Goal: Contribute content: Contribute content

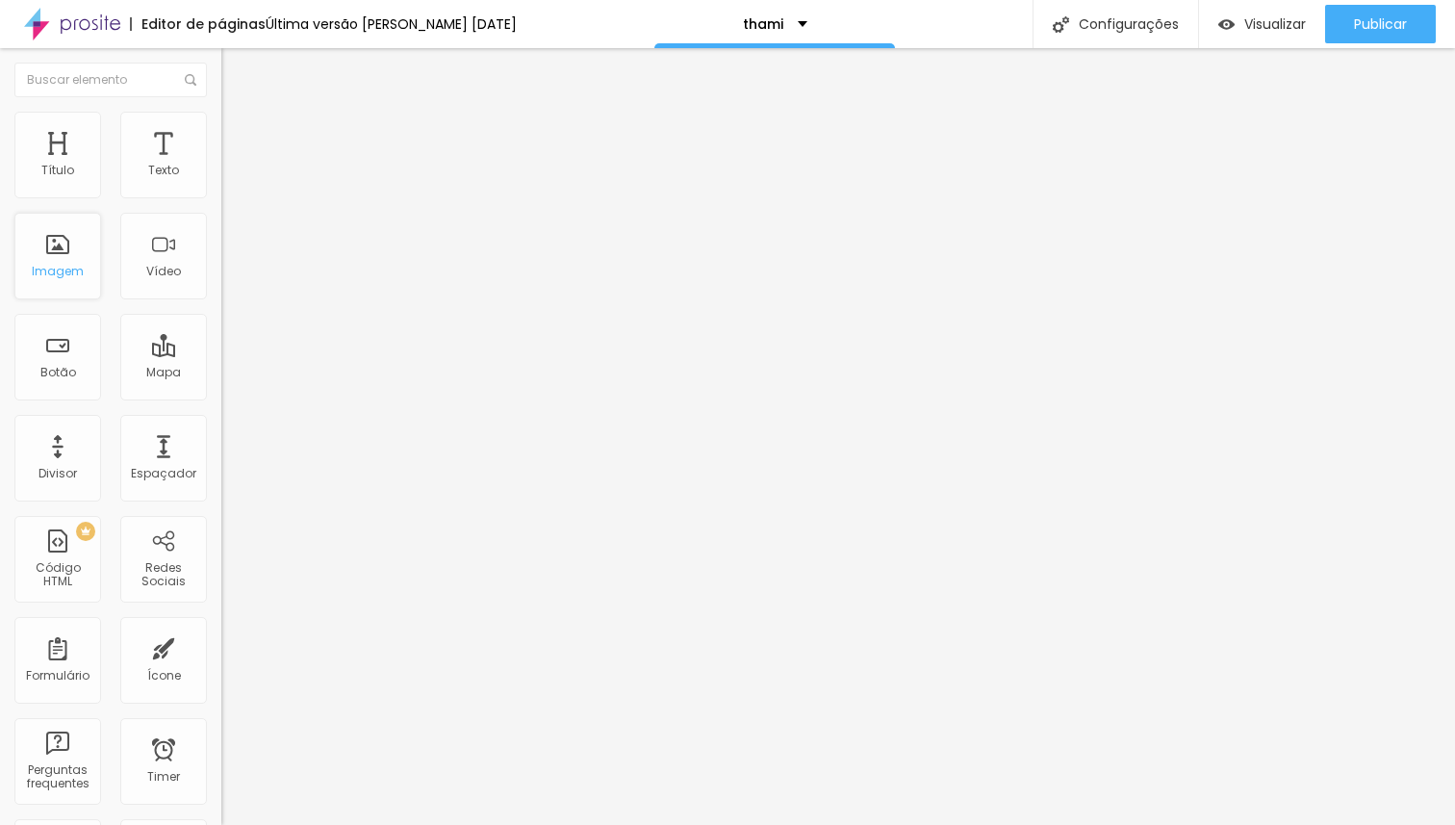
click at [78, 250] on div "Imagem" at bounding box center [57, 256] width 87 height 87
click at [221, 166] on span "Trocar imagem" at bounding box center [273, 157] width 105 height 16
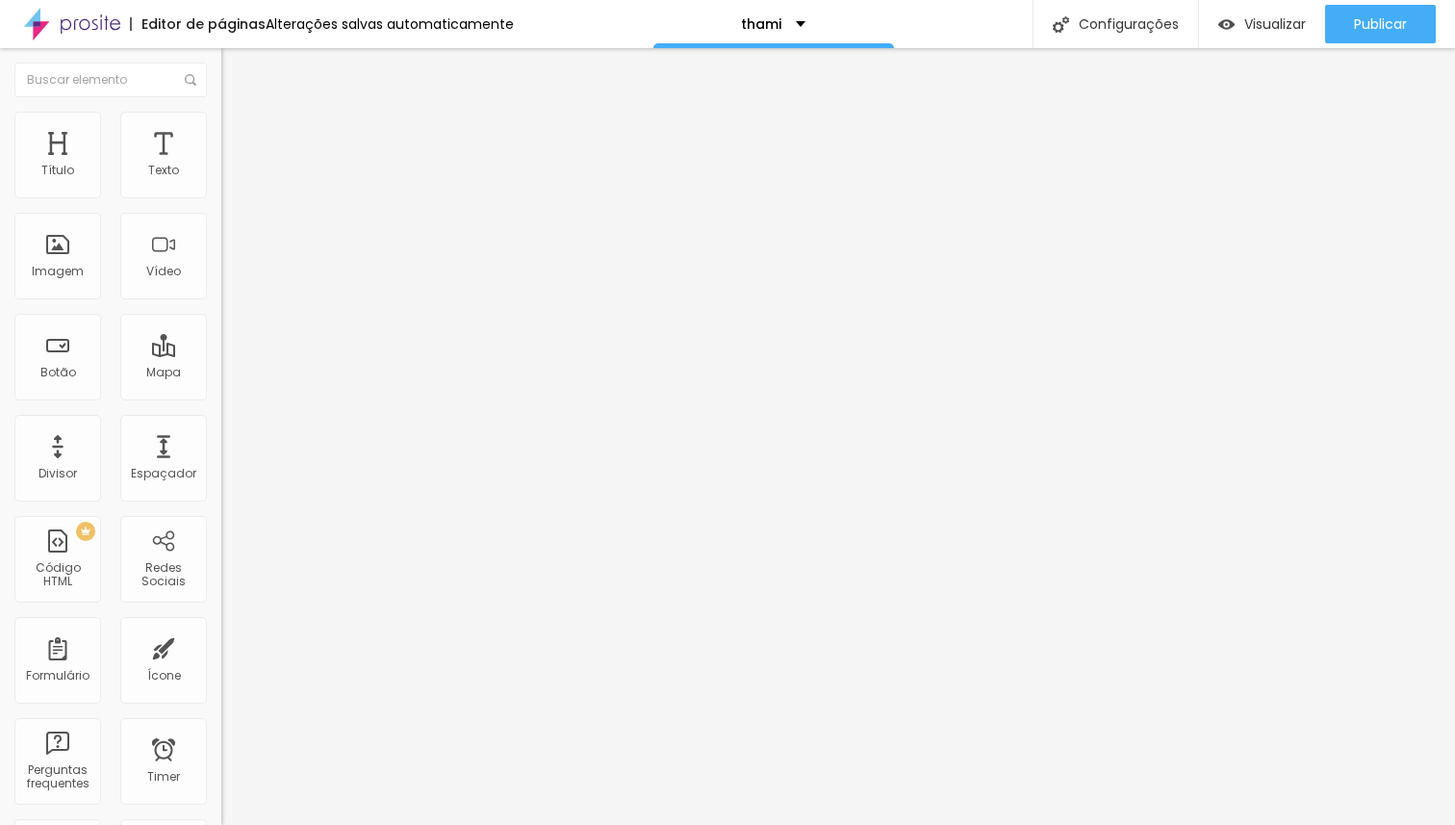
click at [221, 166] on span "Trocar imagem" at bounding box center [273, 157] width 105 height 16
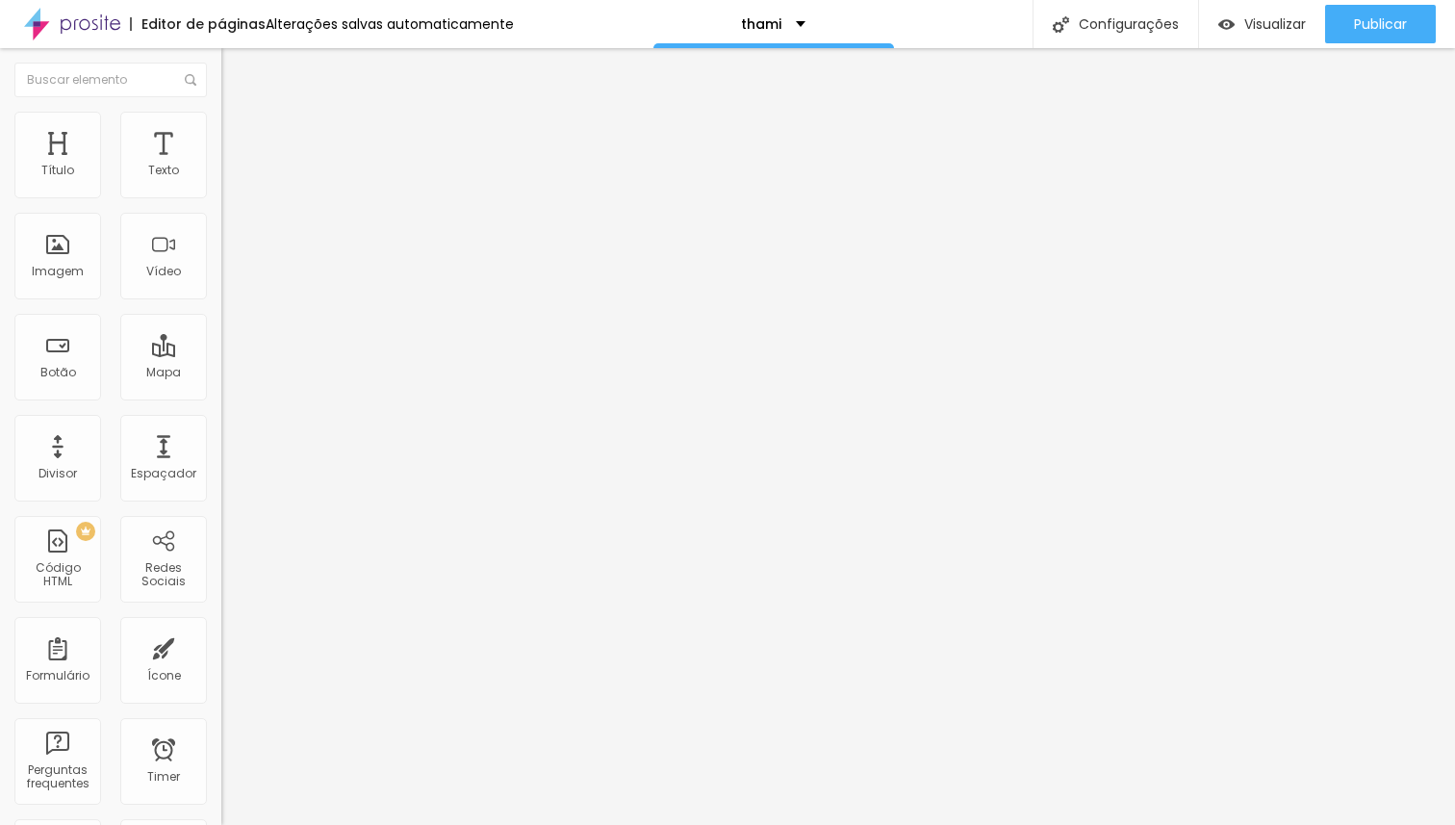
click at [221, 166] on span "Trocar imagem" at bounding box center [273, 157] width 105 height 16
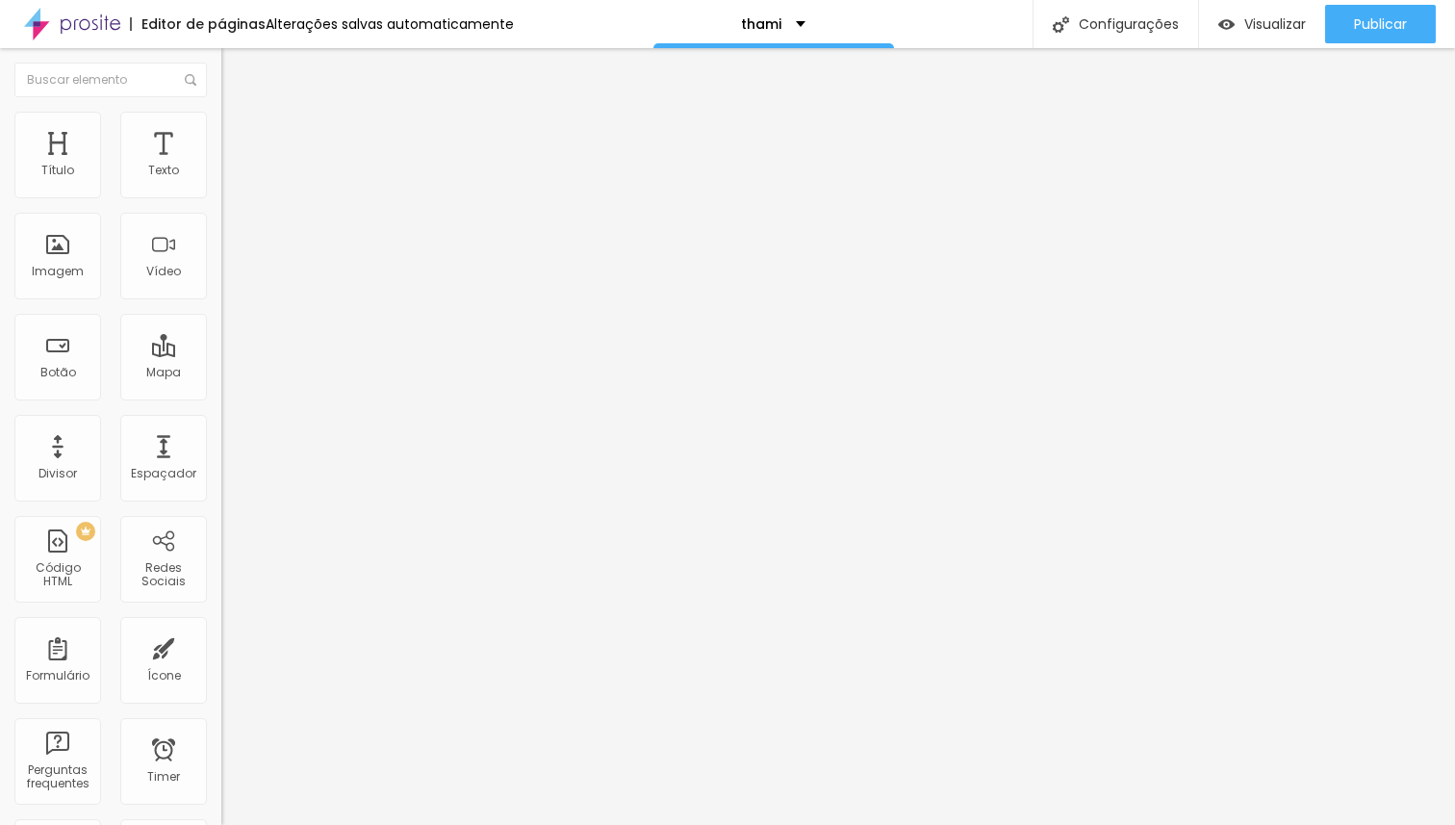
click at [221, 166] on span "Trocar imagem" at bounding box center [273, 157] width 105 height 16
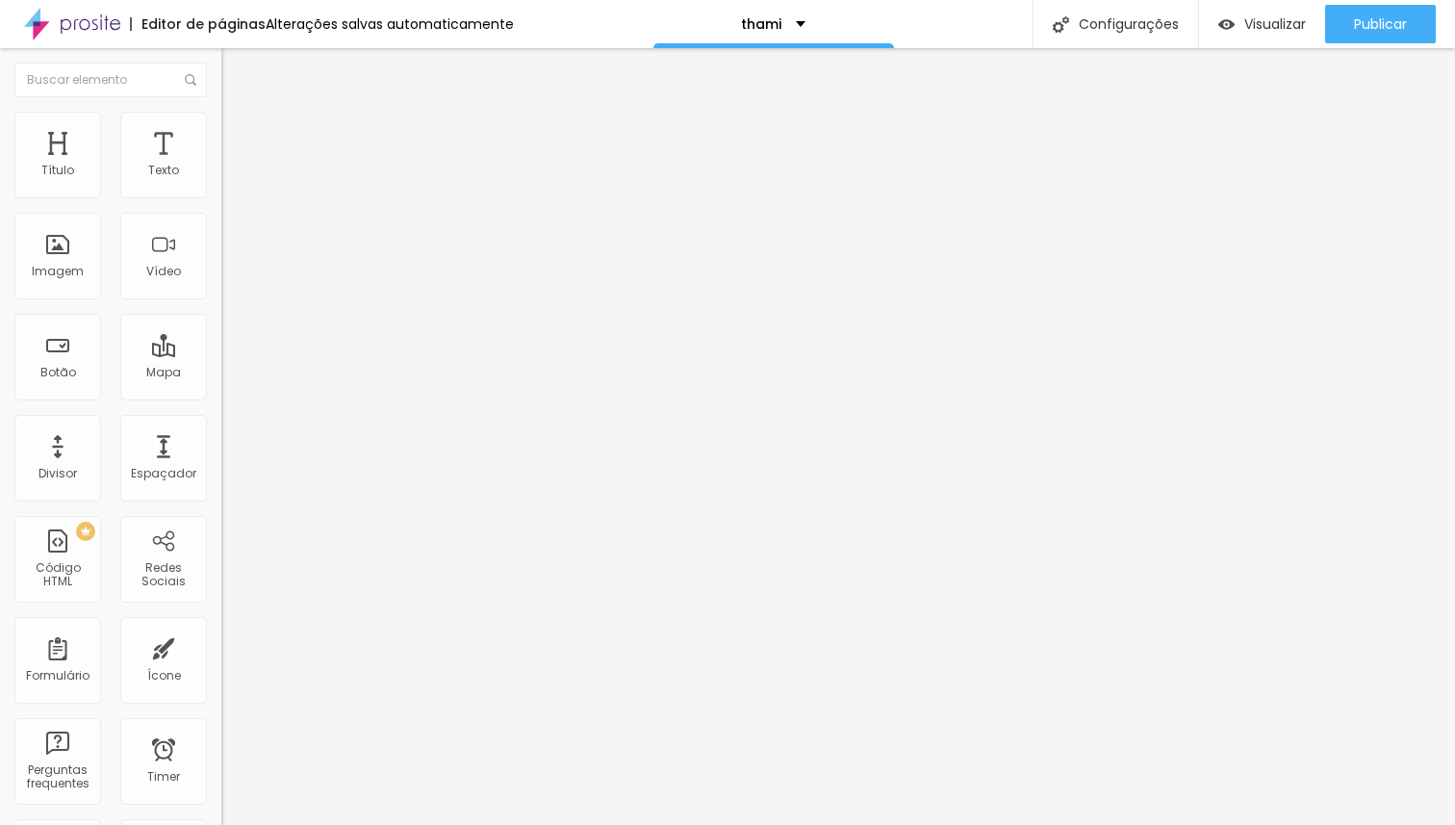
click at [221, 301] on span "Original" at bounding box center [244, 293] width 46 height 16
click at [221, 313] on span "Cinema" at bounding box center [245, 304] width 48 height 16
click at [221, 329] on div "Padrão 4:3" at bounding box center [331, 324] width 221 height 12
click at [221, 243] on img at bounding box center [227, 236] width 13 height 13
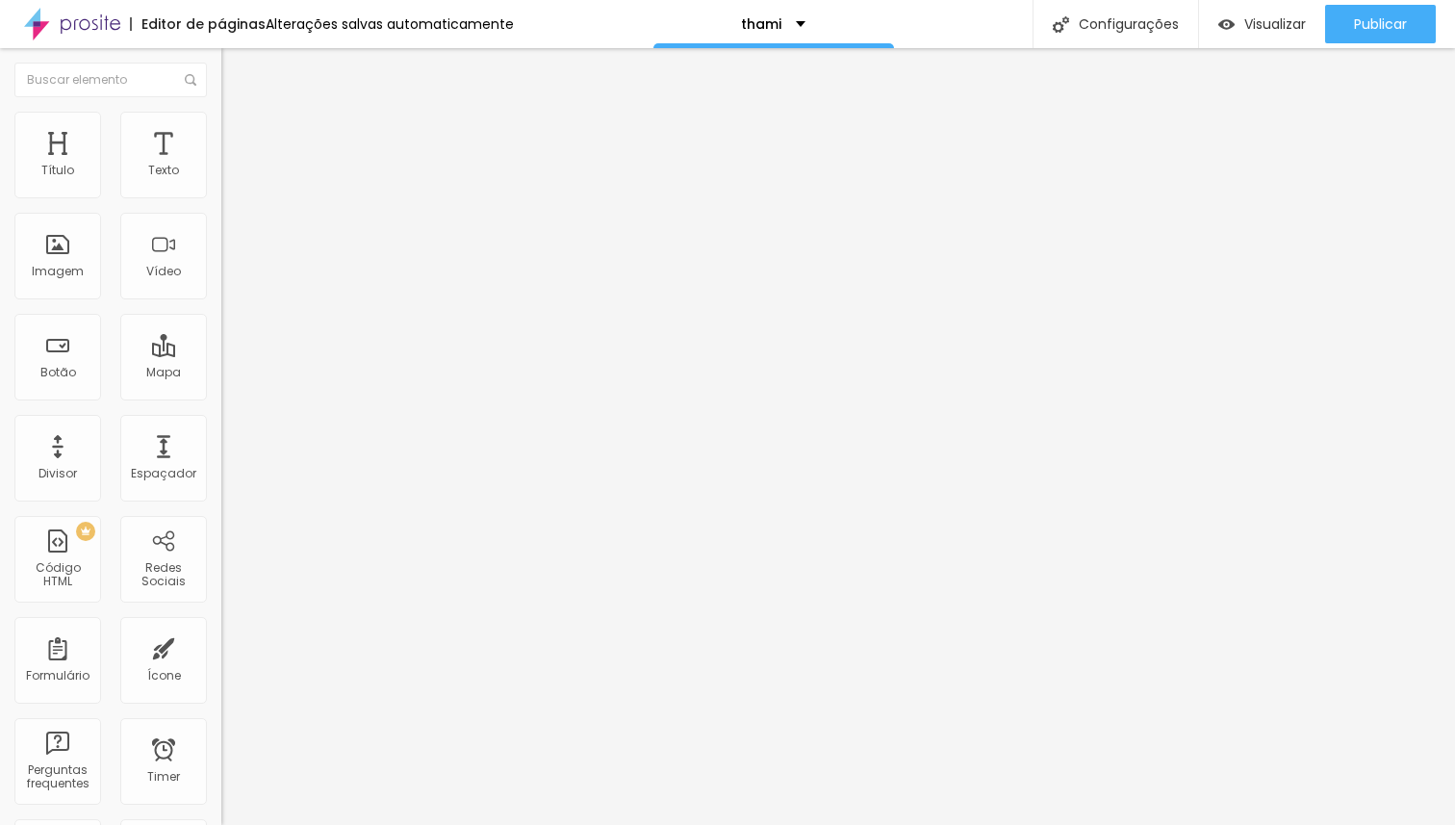
click at [221, 274] on img at bounding box center [227, 267] width 13 height 13
click at [221, 245] on div at bounding box center [331, 237] width 221 height 15
click at [221, 343] on span "Quadrado" at bounding box center [252, 334] width 63 height 16
click at [221, 164] on div "Trocar imagem" at bounding box center [331, 156] width 221 height 13
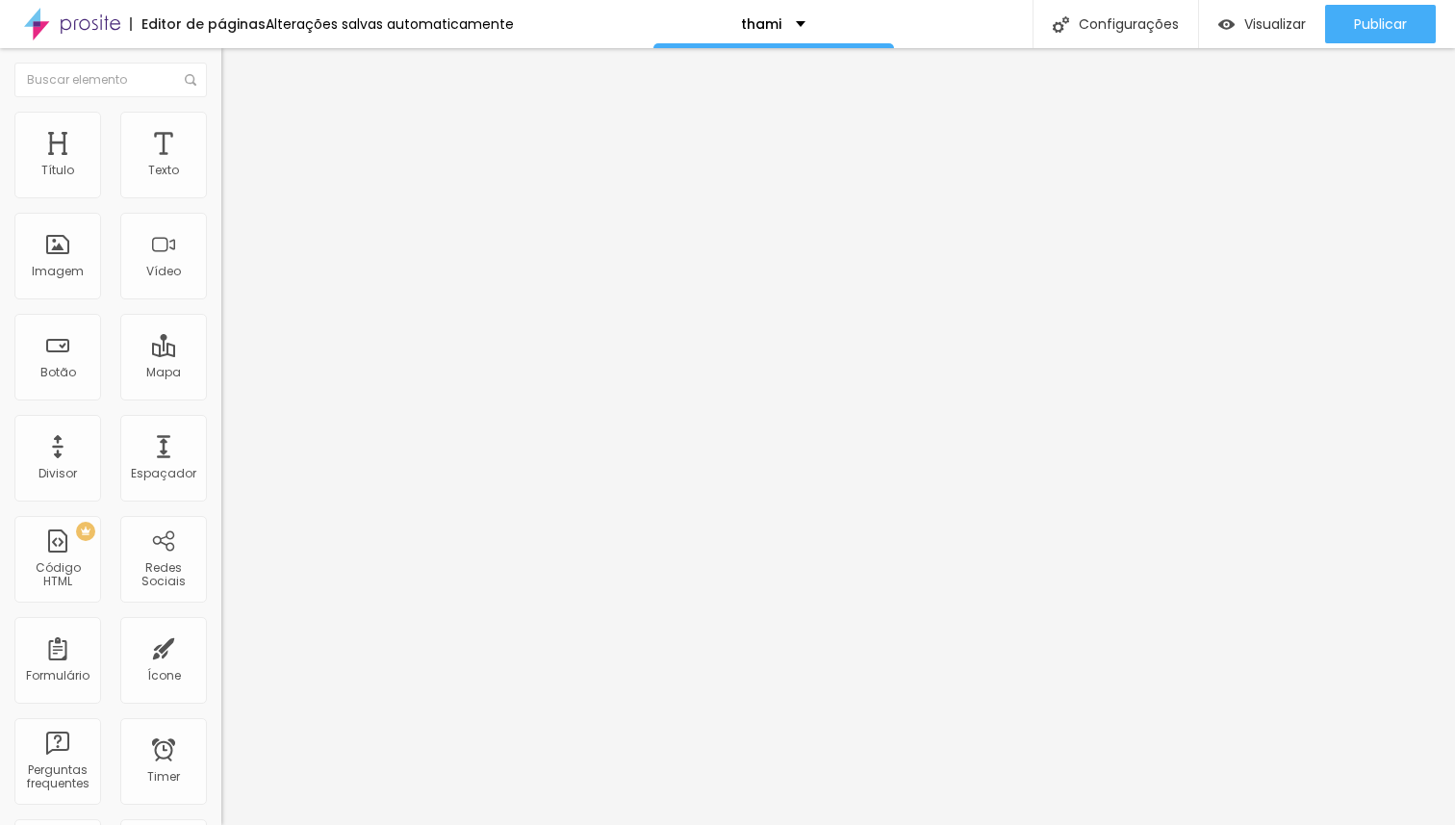
click at [239, 133] on span "Estilo" at bounding box center [254, 124] width 30 height 16
type input "95"
type input "90"
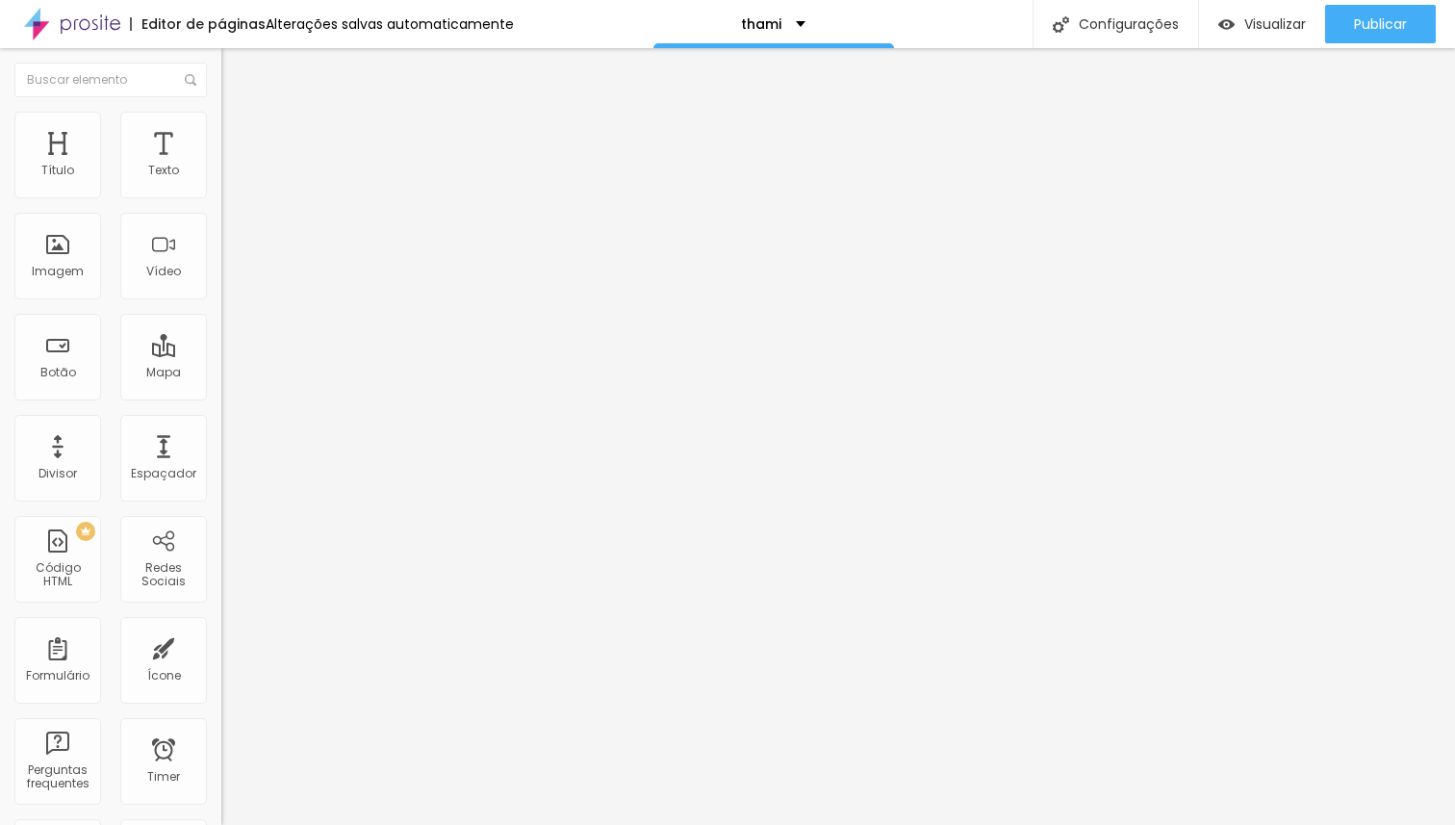
type input "85"
type input "80"
type input "75"
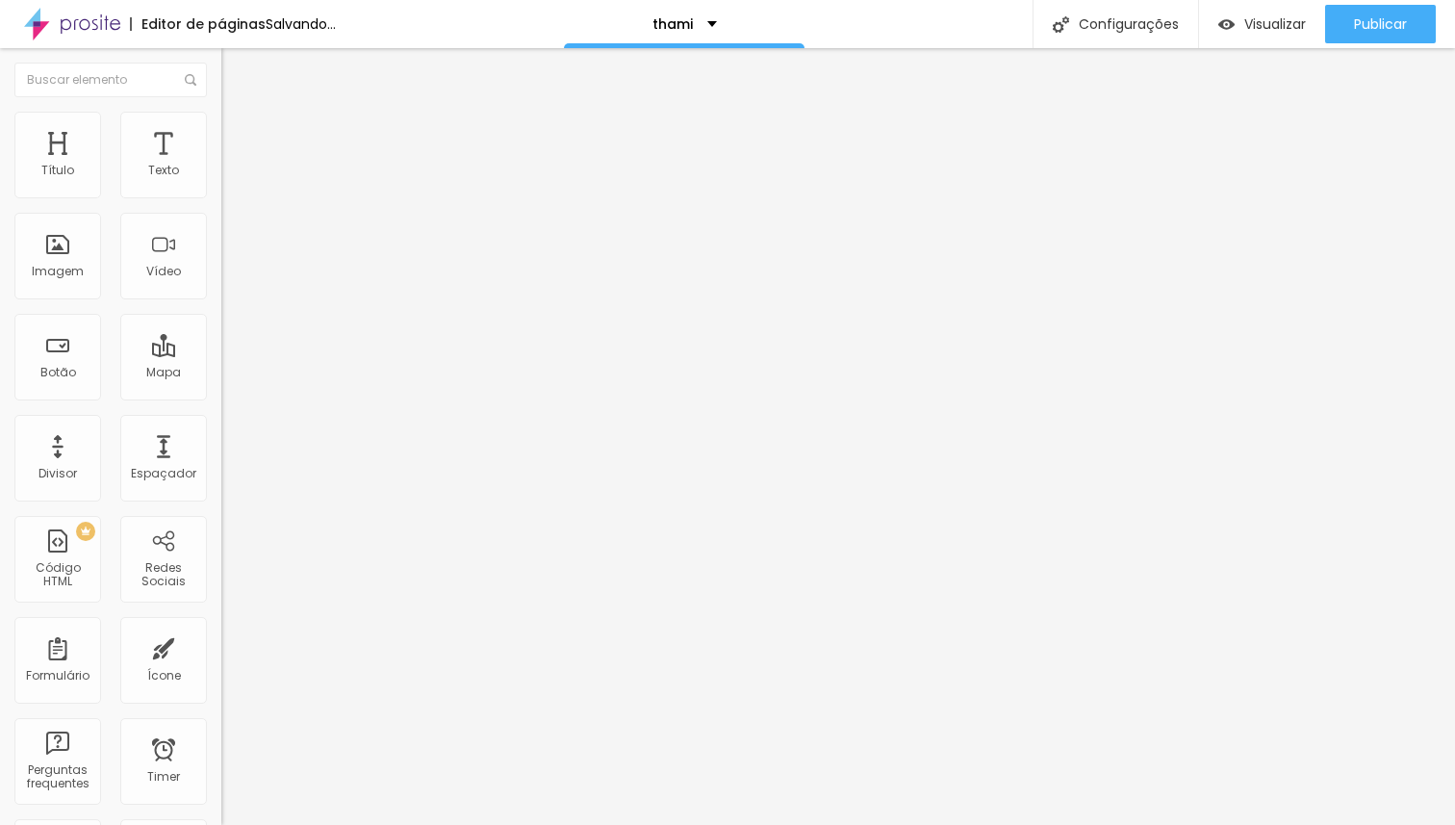
type input "75"
type input "80"
type input "85"
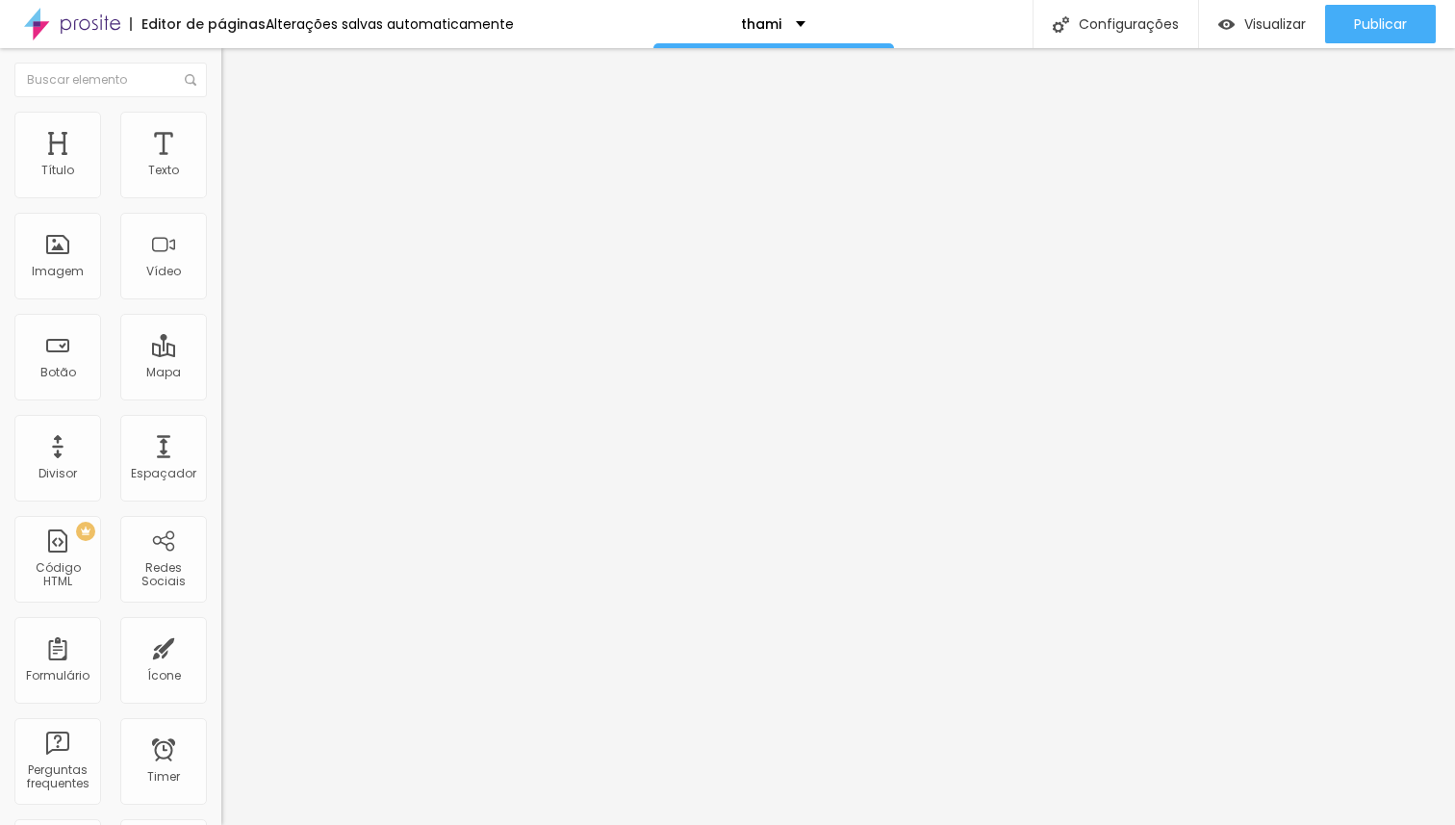
type input "90"
type input "95"
type input "100"
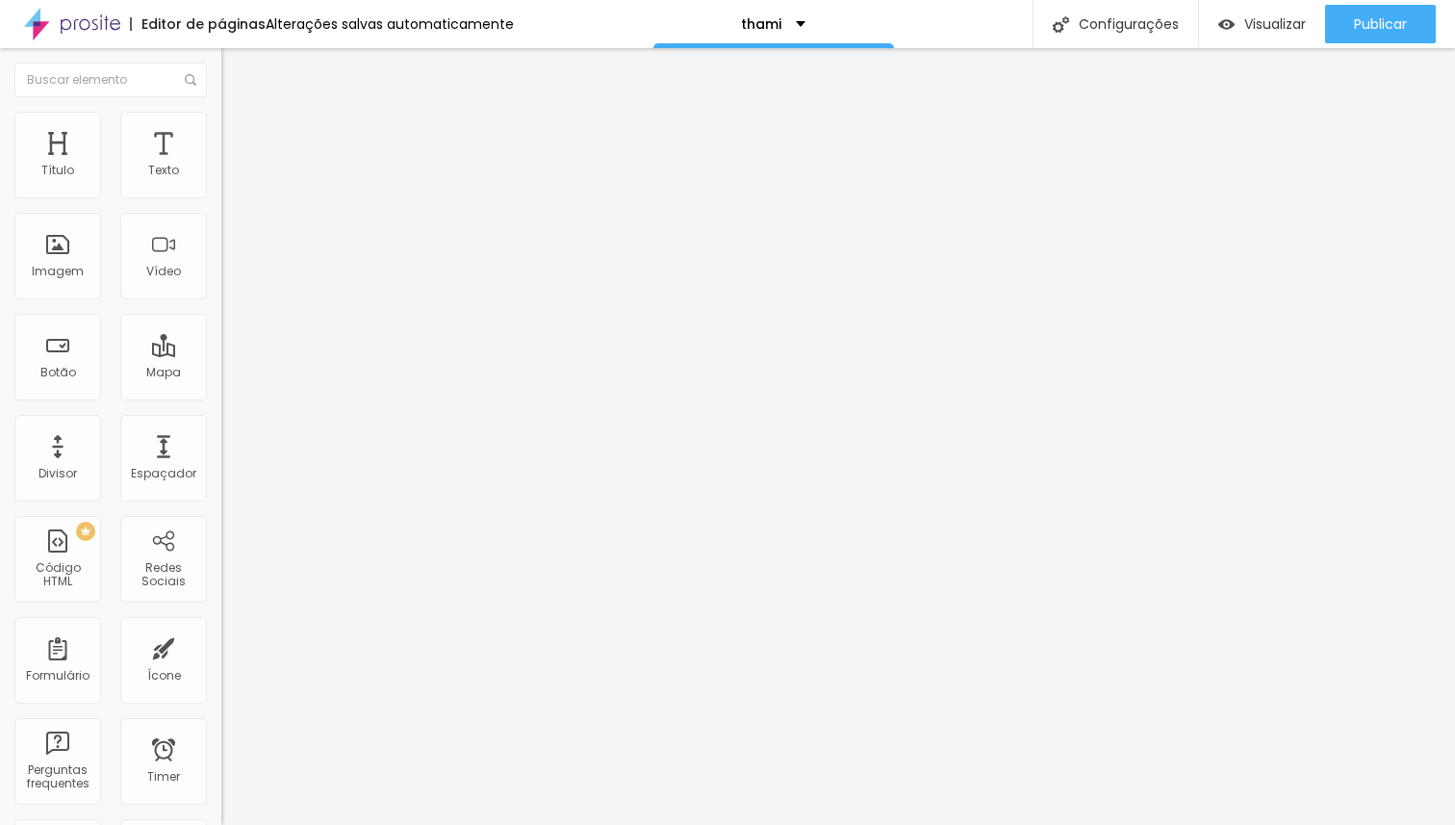
type input "100"
drag, startPoint x: 195, startPoint y: 205, endPoint x: 225, endPoint y: 207, distance: 29.9
click at [225, 197] on input "range" at bounding box center [283, 189] width 124 height 15
click at [221, 112] on li "Conteúdo" at bounding box center [331, 101] width 221 height 19
click at [221, 301] on span "1:1 Quadrado" at bounding box center [259, 293] width 76 height 16
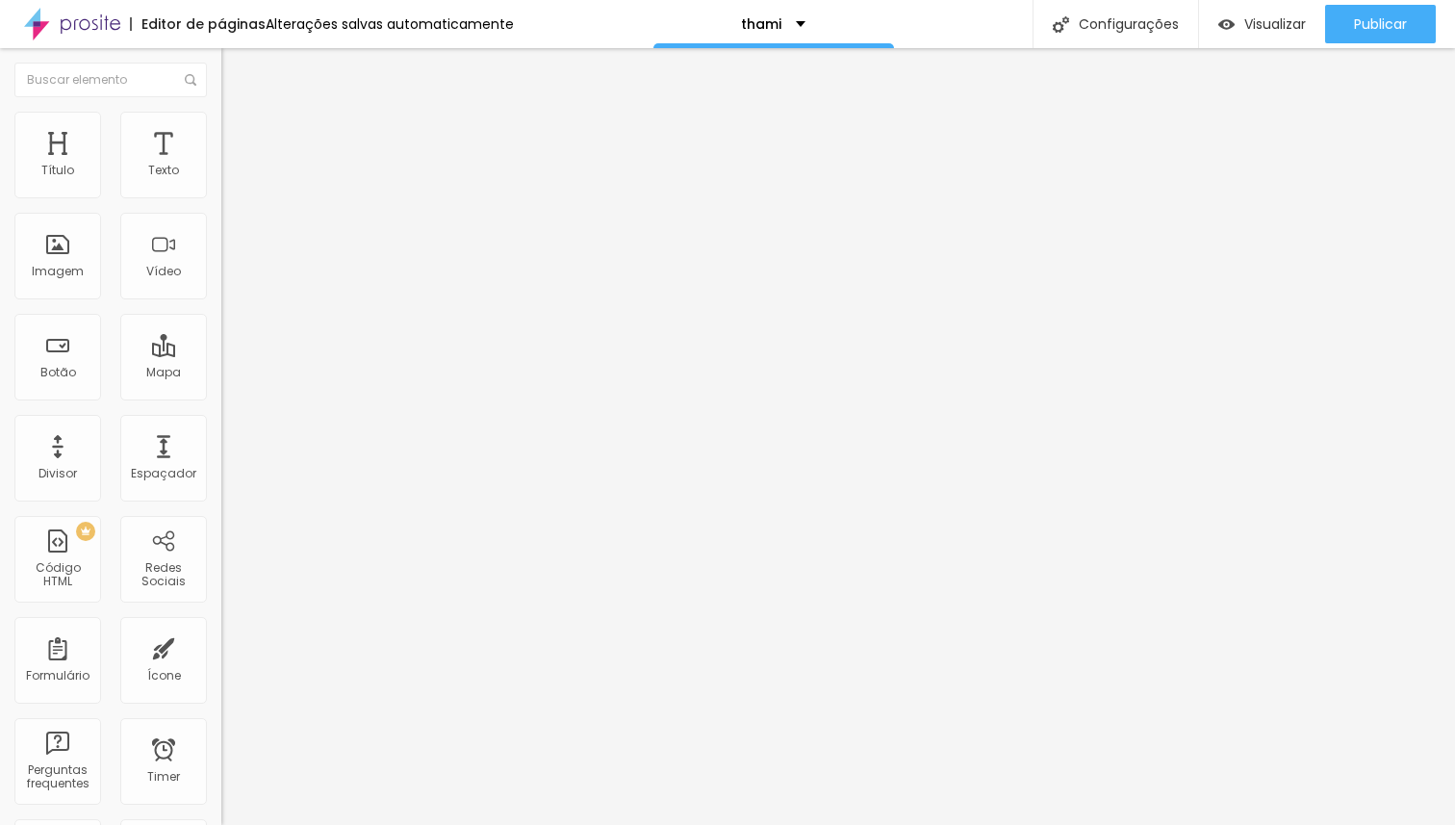
click at [221, 352] on div "Original" at bounding box center [331, 347] width 221 height 12
click at [221, 313] on span "Cinema" at bounding box center [245, 304] width 48 height 16
click at [221, 331] on span "Padrão" at bounding box center [242, 323] width 43 height 16
click at [239, 133] on span "Estilo" at bounding box center [254, 124] width 30 height 16
type input "95"
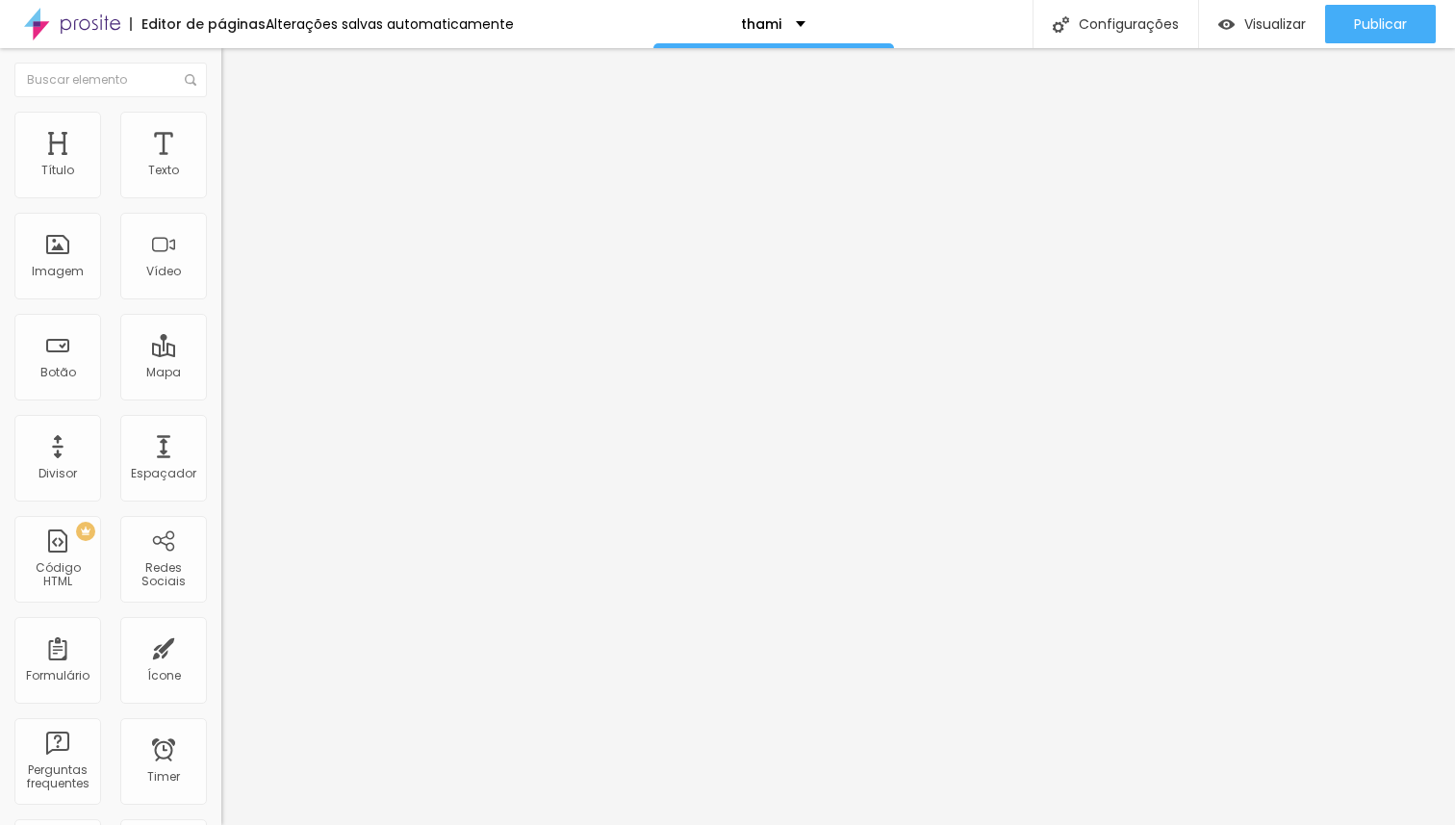
type input "95"
type input "90"
type input "85"
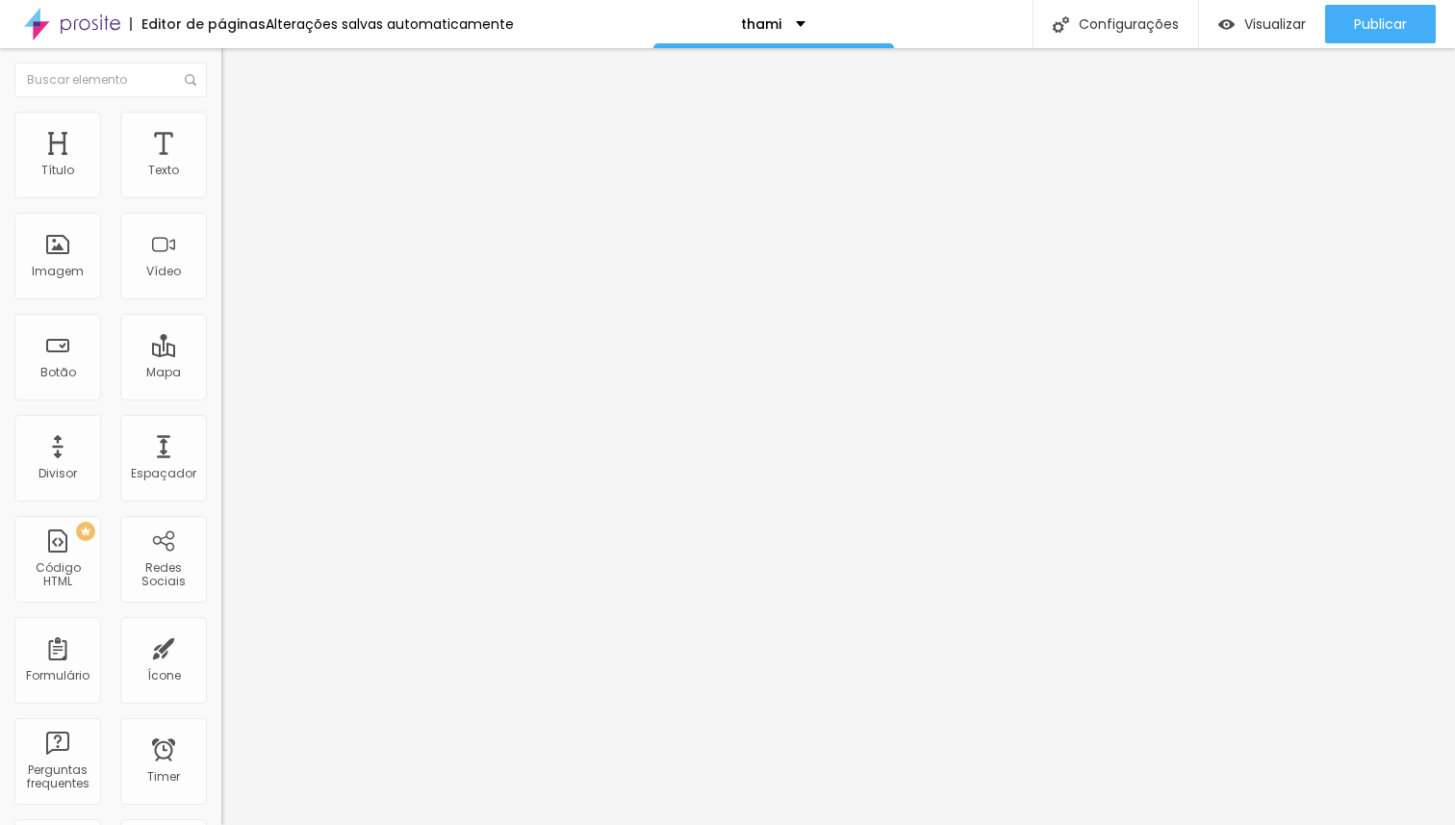
type input "80"
type input "85"
type input "90"
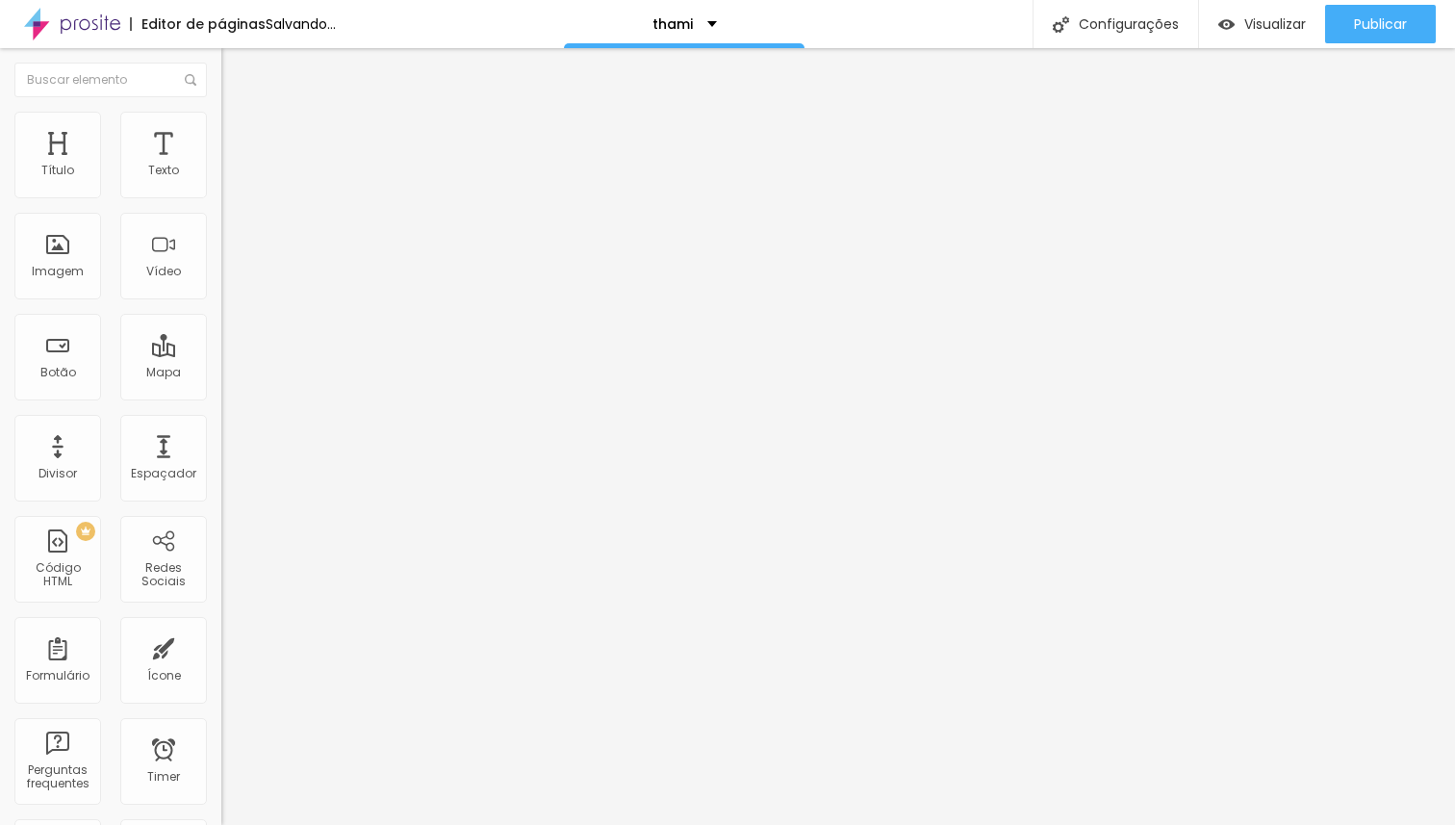
type input "90"
type input "95"
type input "100"
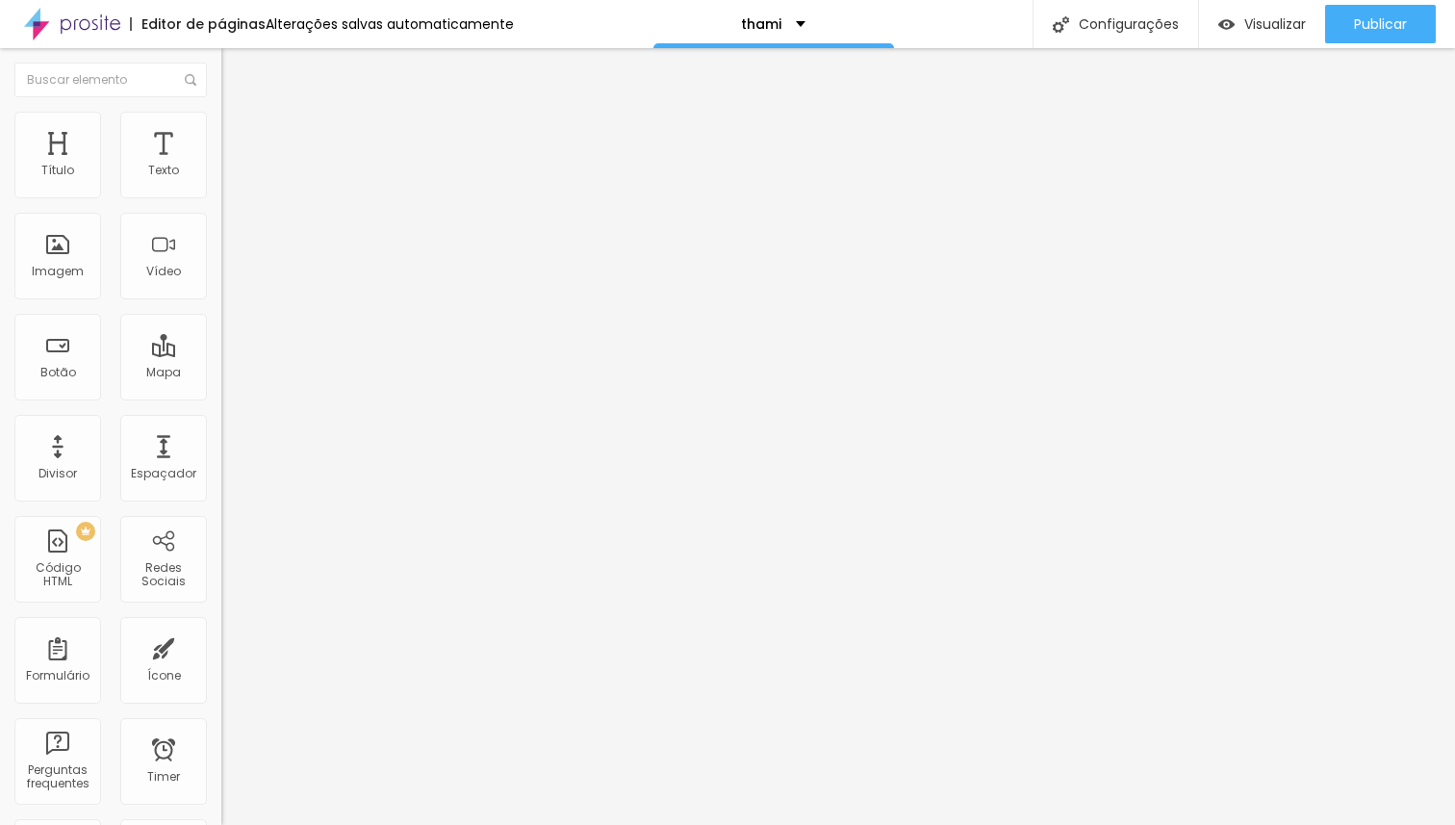
drag, startPoint x: 200, startPoint y: 213, endPoint x: 231, endPoint y: 226, distance: 33.6
click at [231, 197] on input "range" at bounding box center [283, 189] width 124 height 15
click at [221, 131] on li "Avançado" at bounding box center [331, 140] width 221 height 19
type input "11"
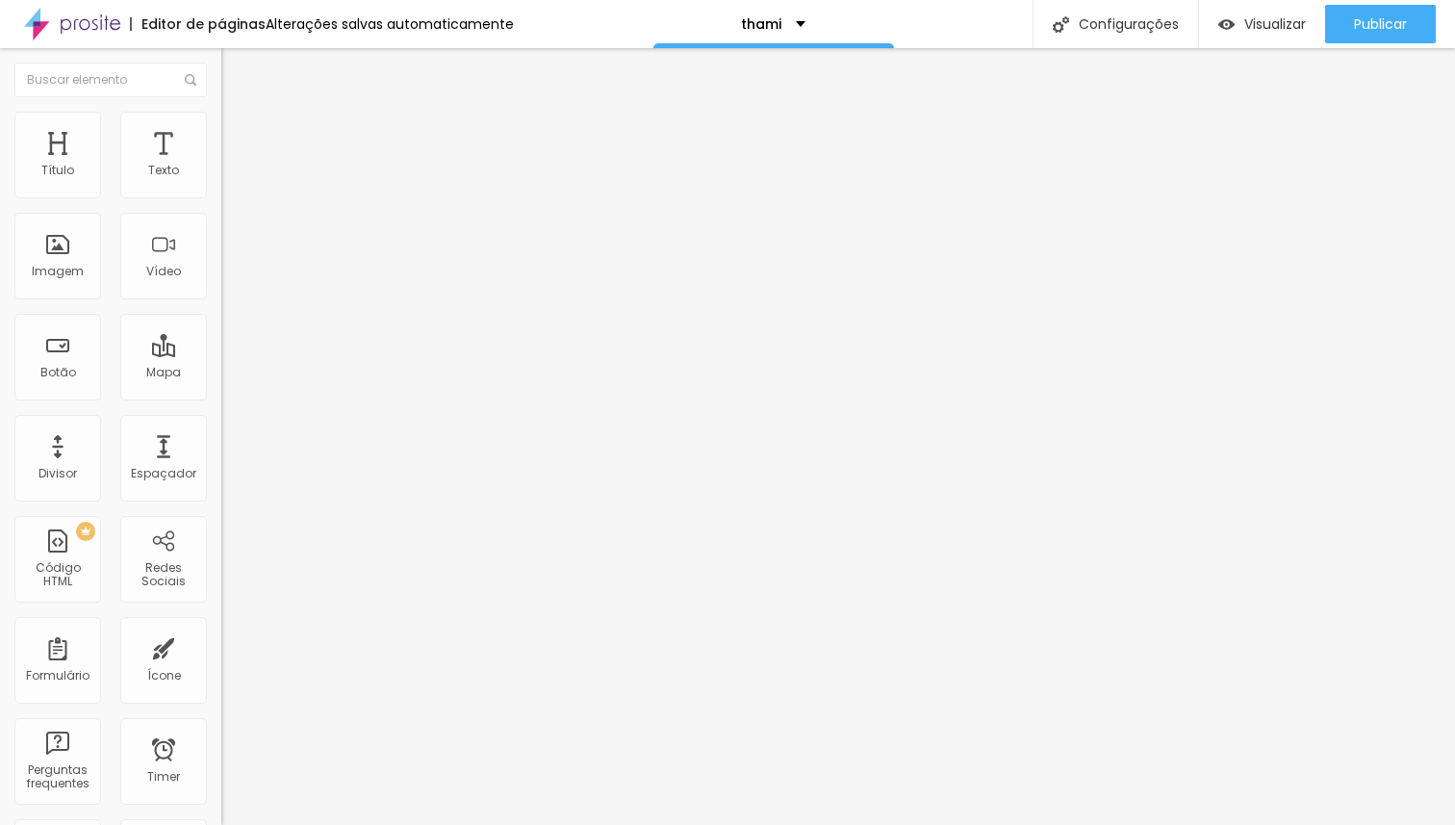
type input "12"
type input "13"
type input "14"
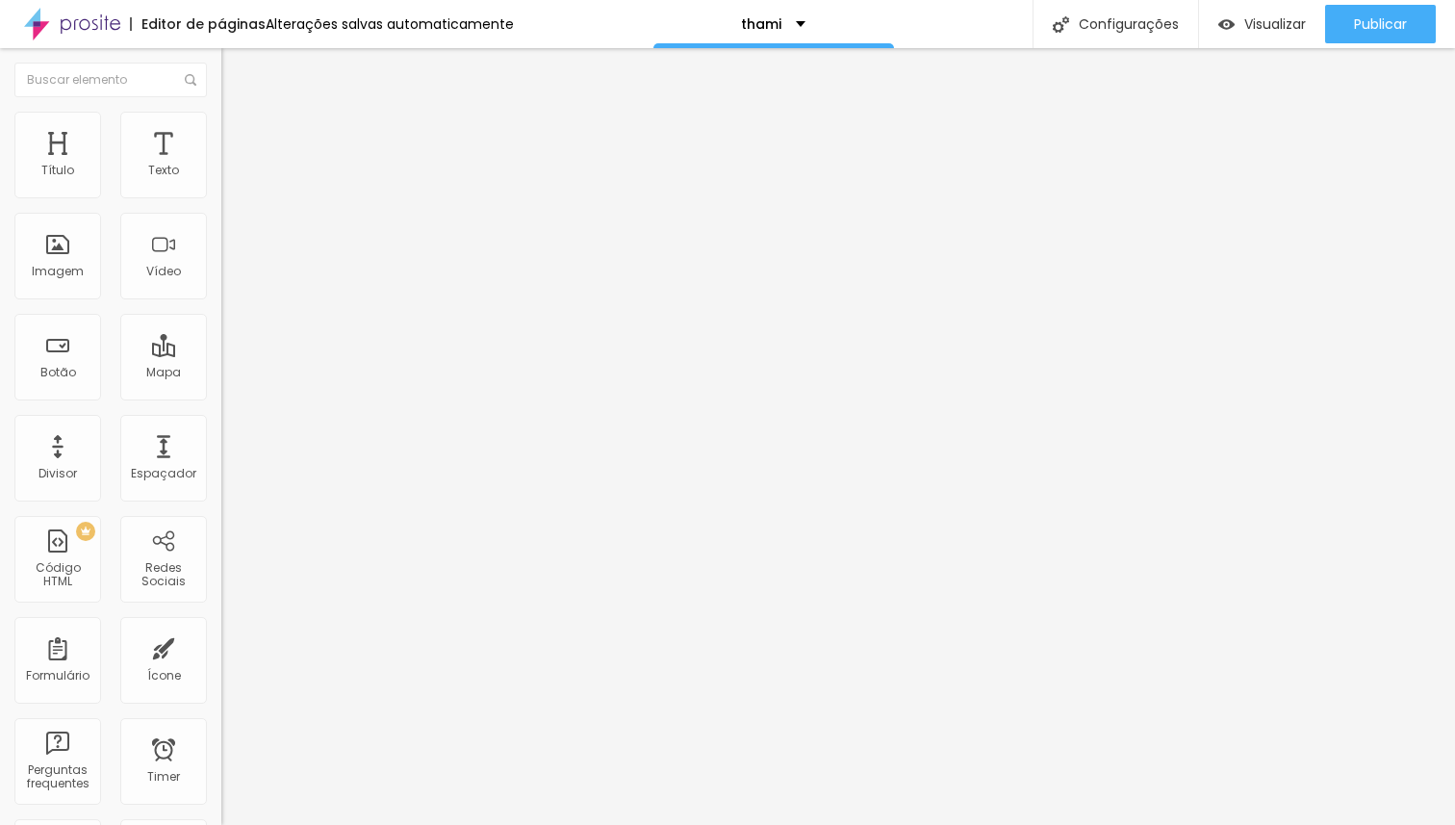
type input "14"
type input "15"
type input "16"
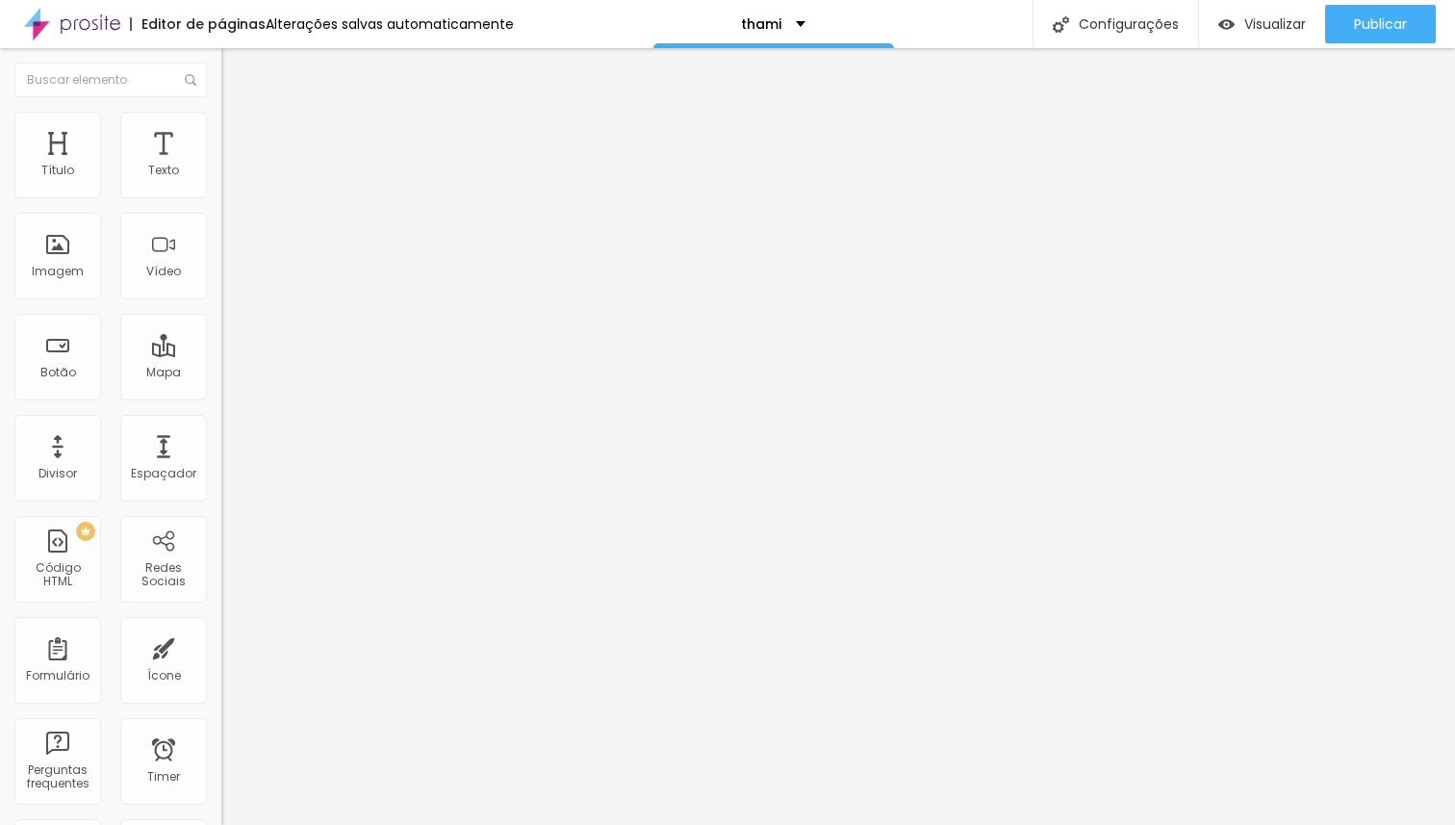
type input "17"
type input "18"
type input "19"
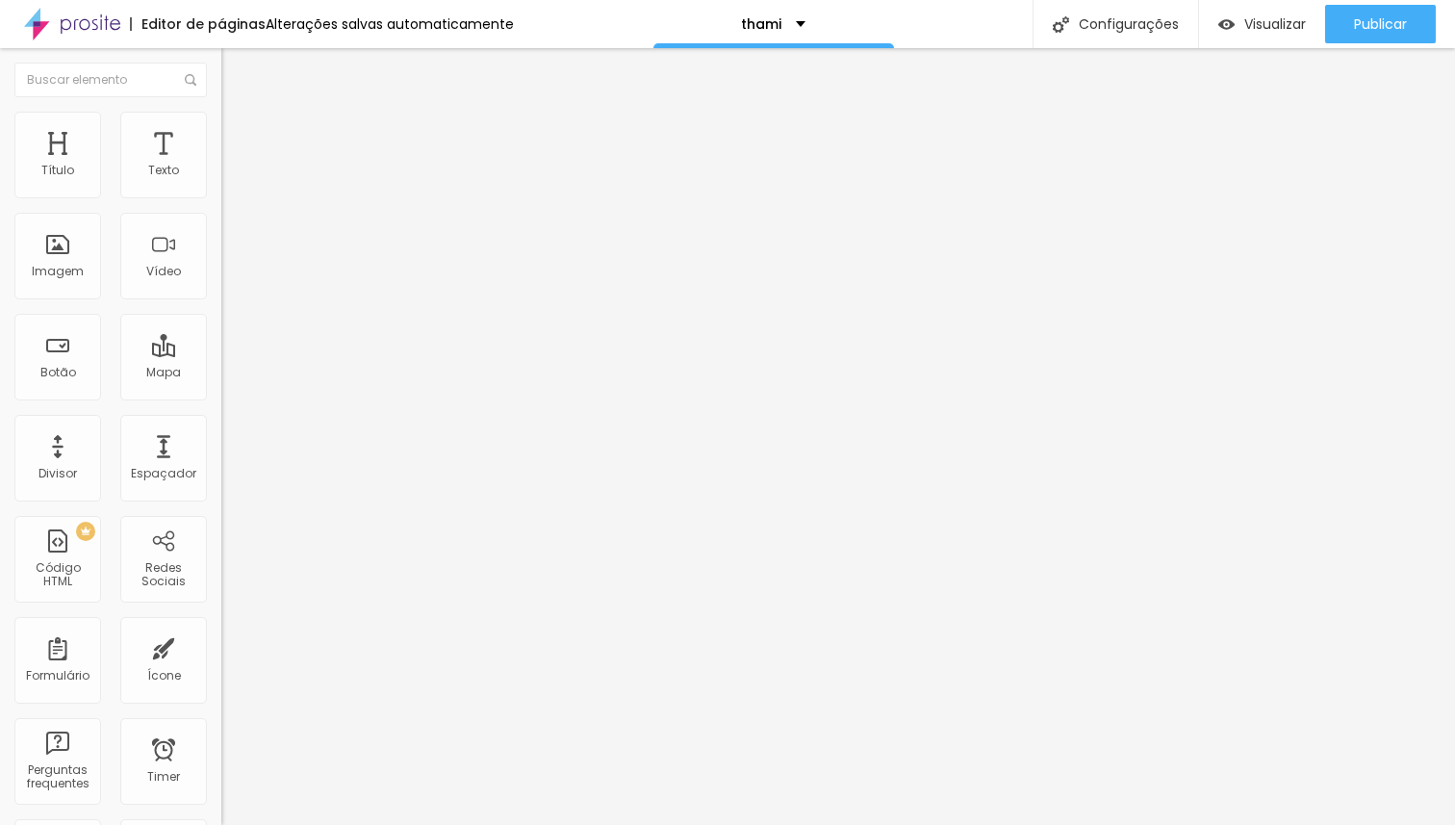
type input "19"
type input "20"
type input "21"
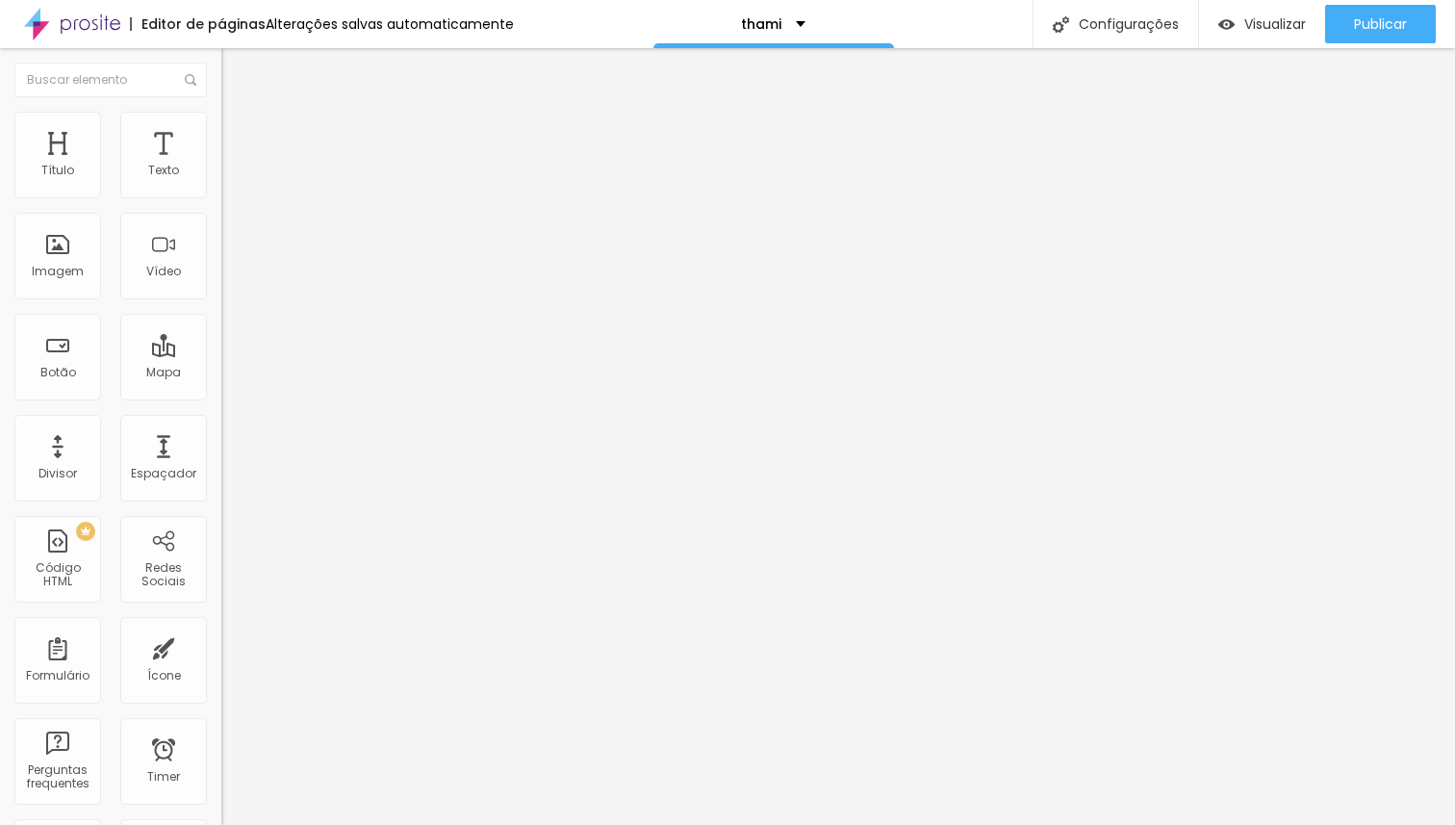
type input "22"
type input "23"
type input "24"
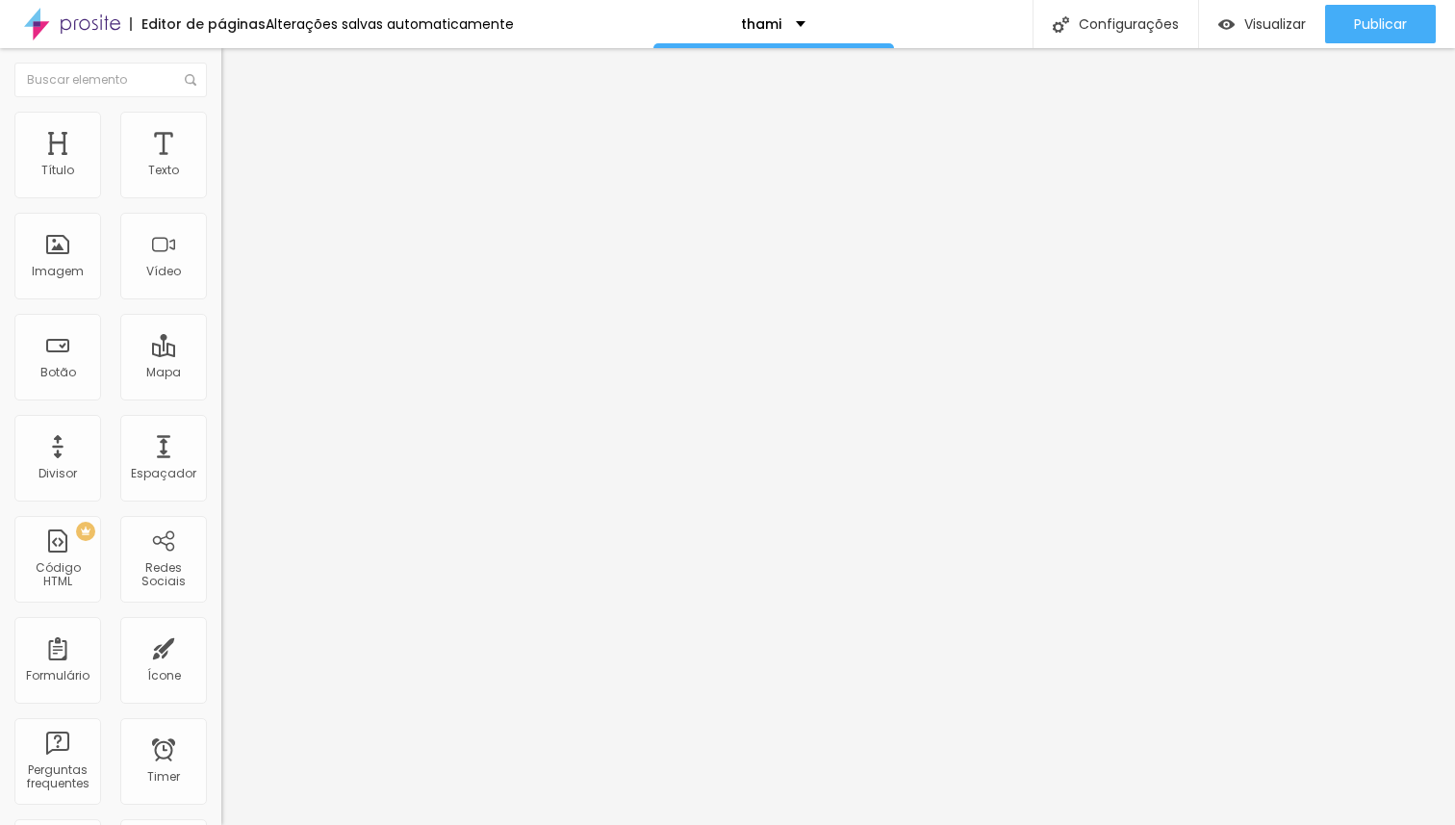
type input "24"
type input "25"
type input "26"
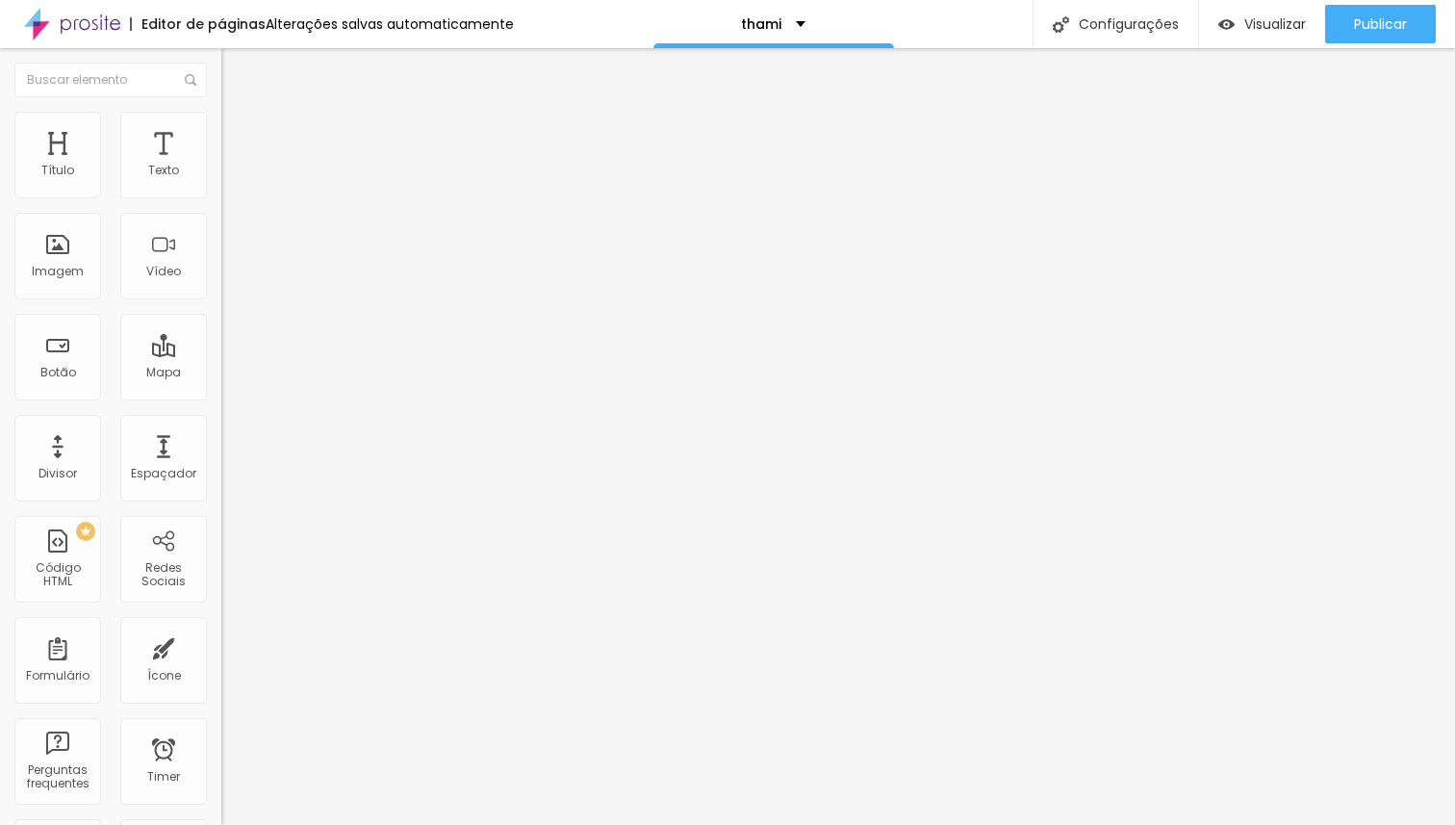
type input "27"
type input "28"
type input "29"
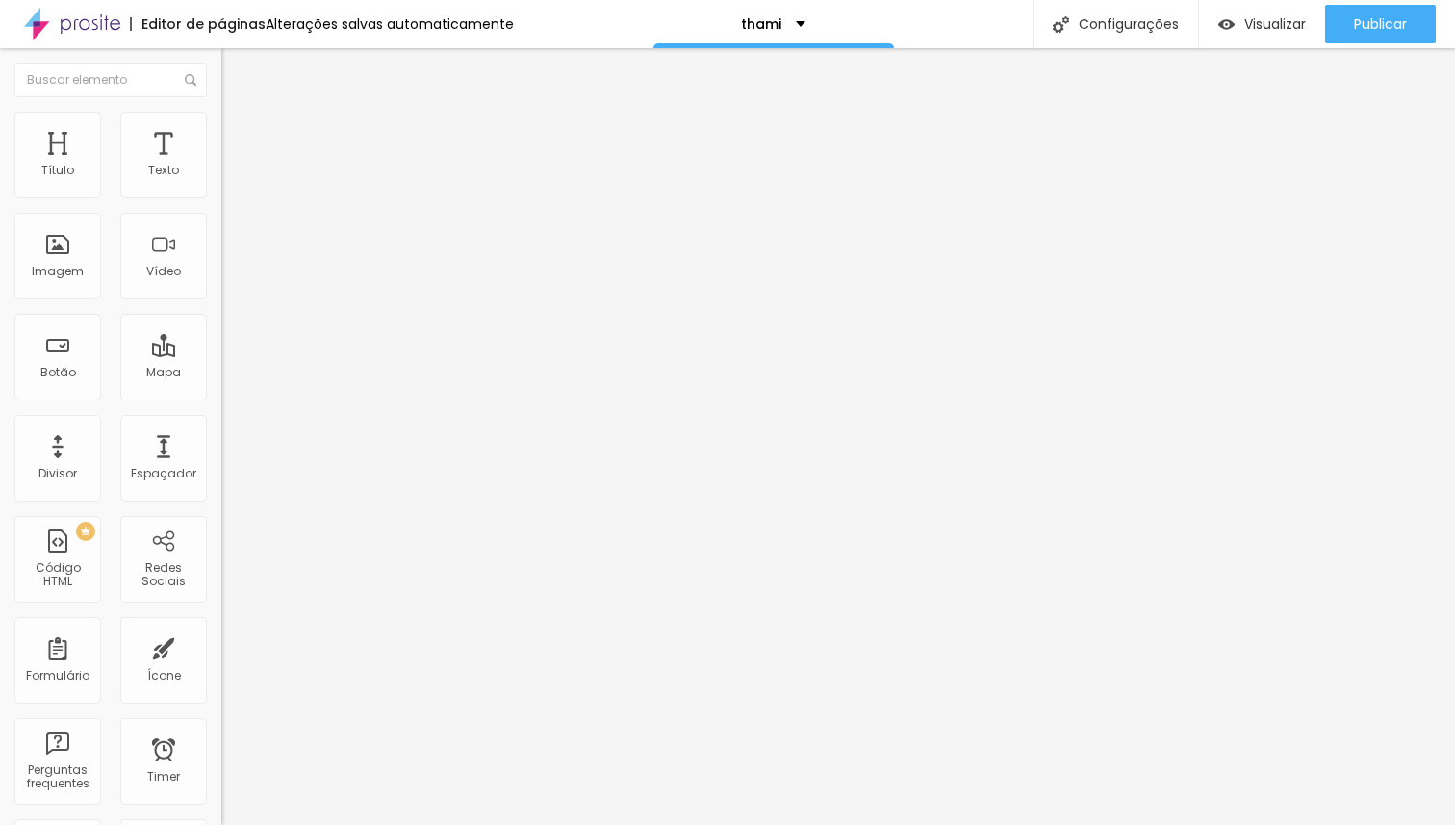
type input "29"
type input "30"
type input "31"
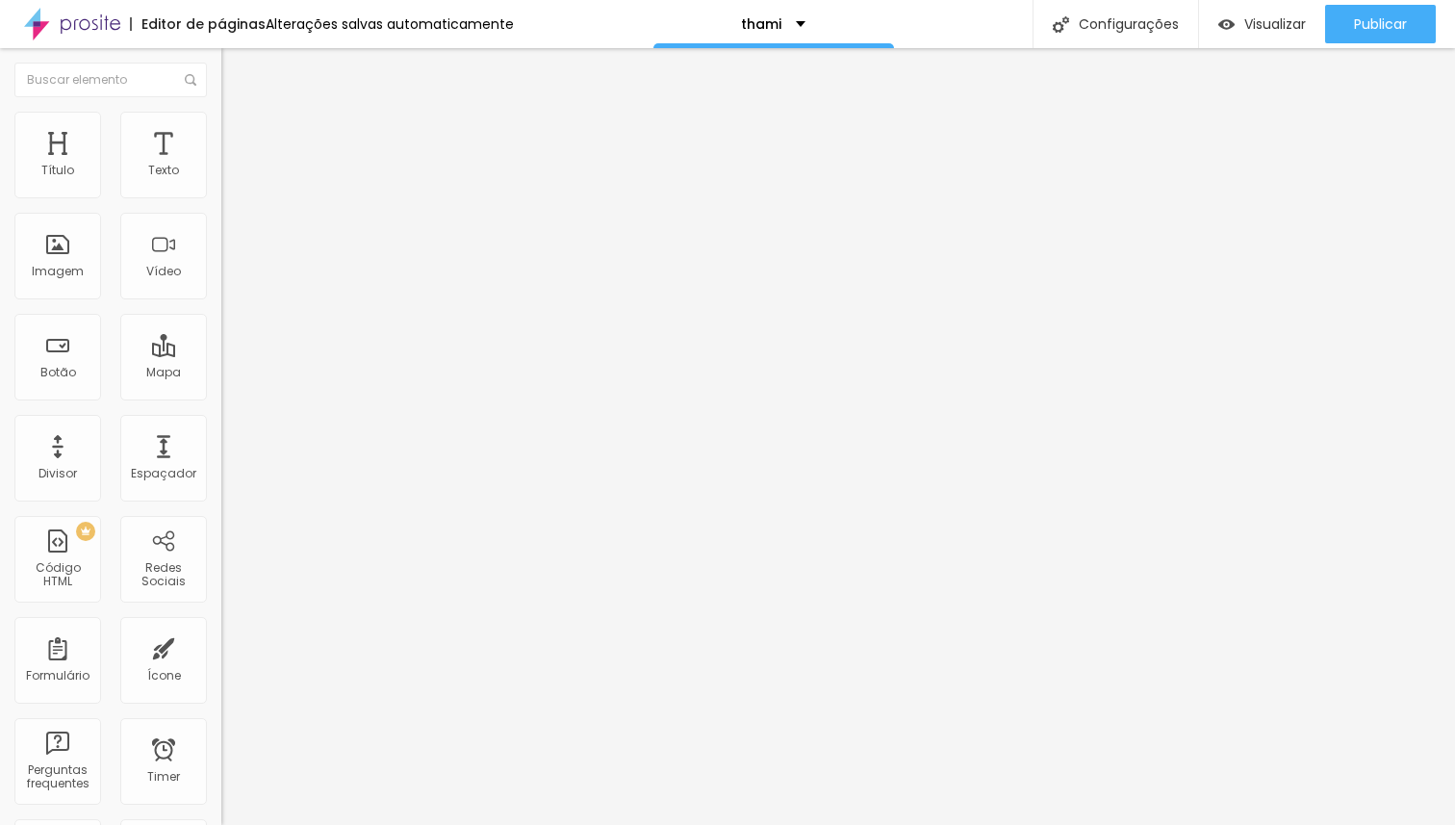
type input "32"
type input "33"
type input "34"
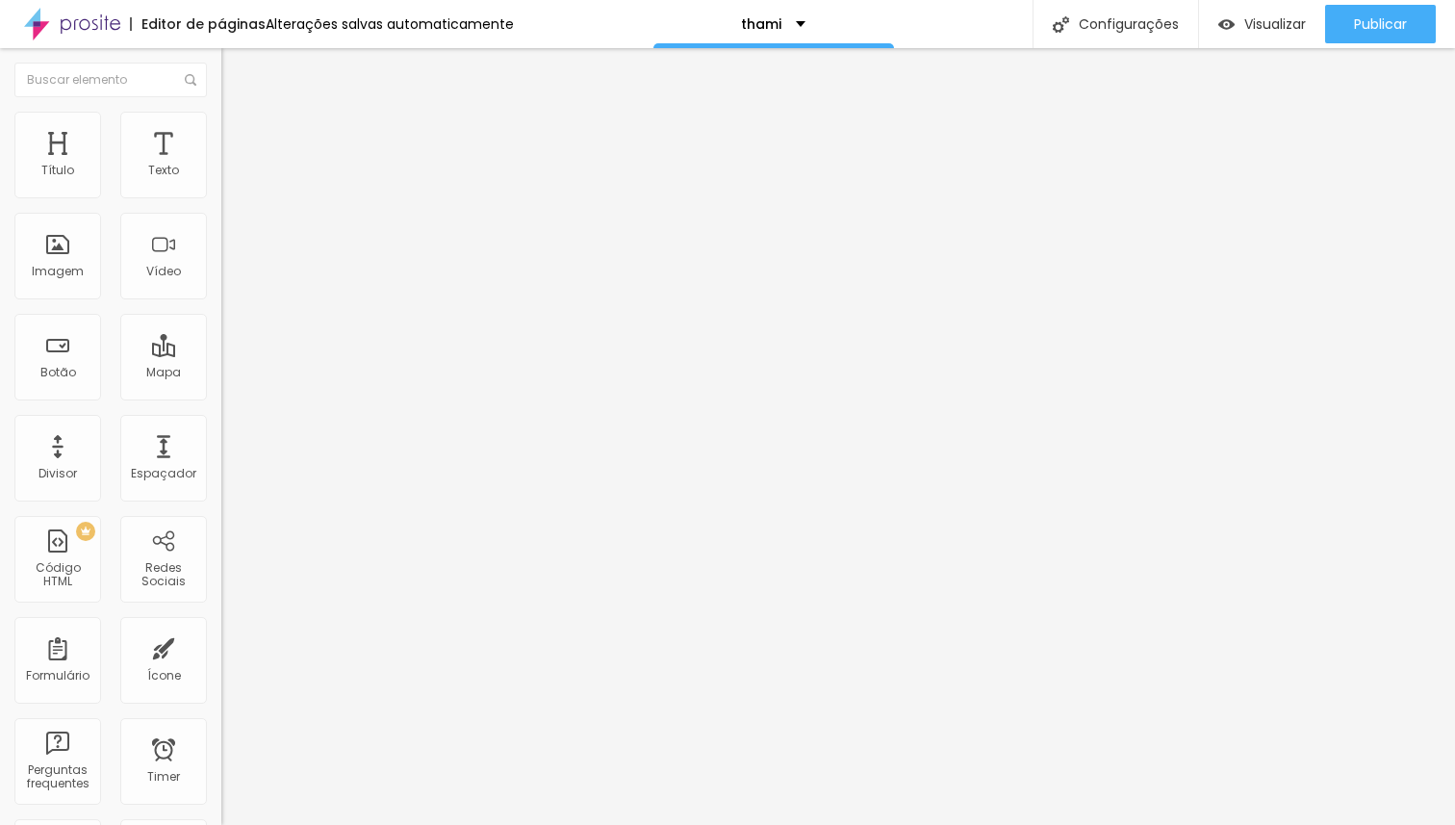
type input "34"
type input "35"
type input "36"
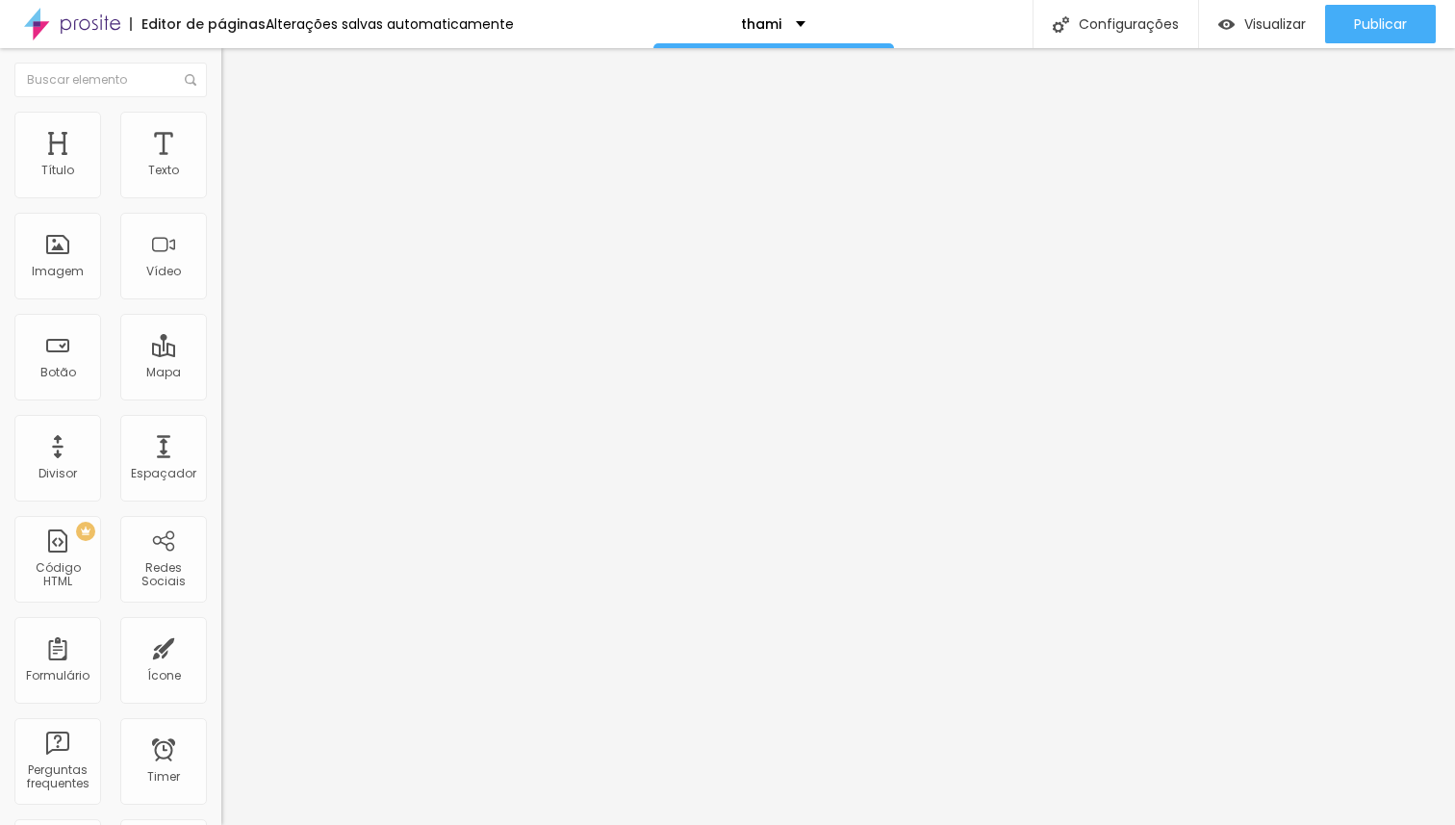
type input "38"
type input "39"
type input "41"
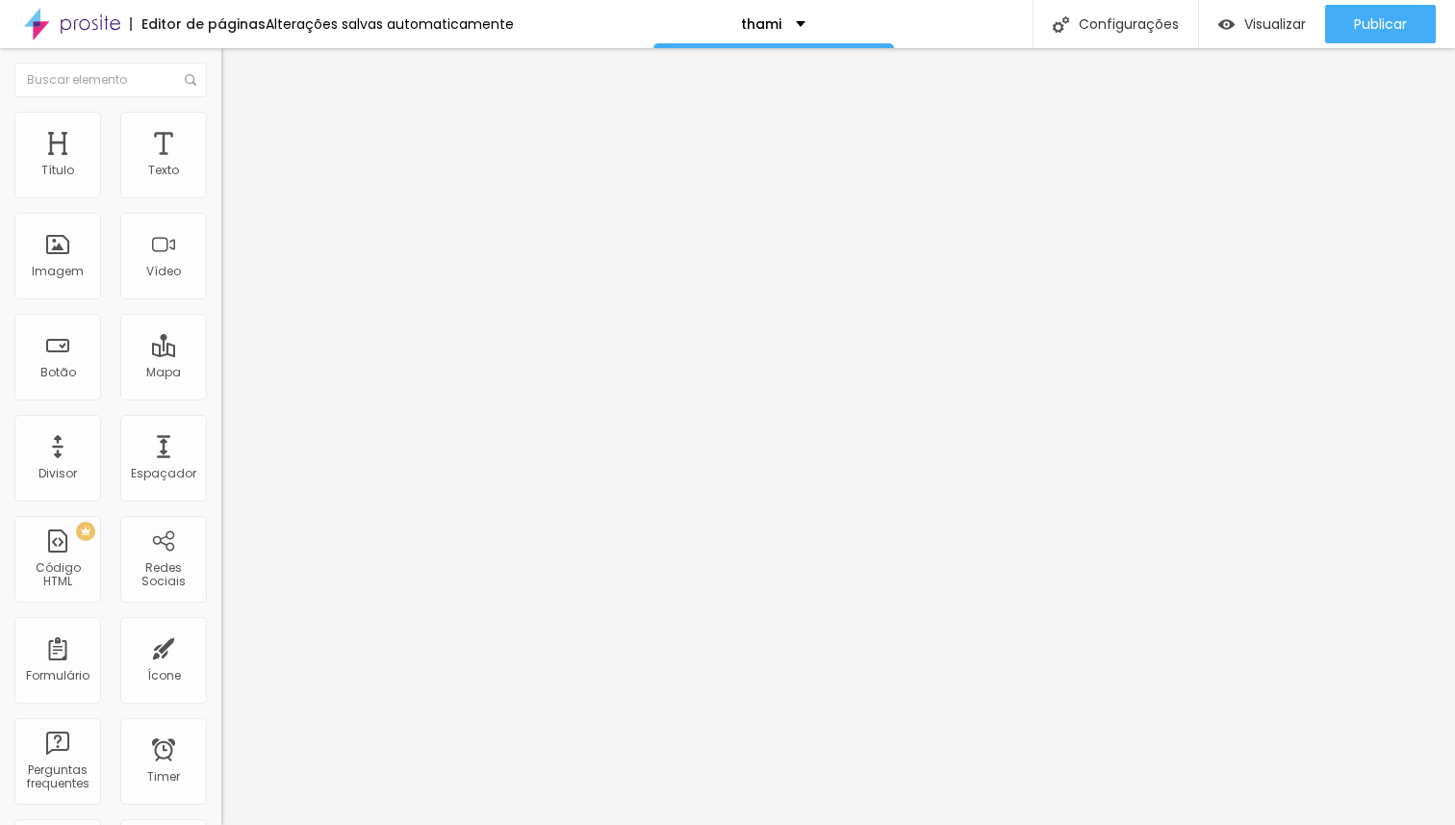
type input "41"
type input "43"
type input "45"
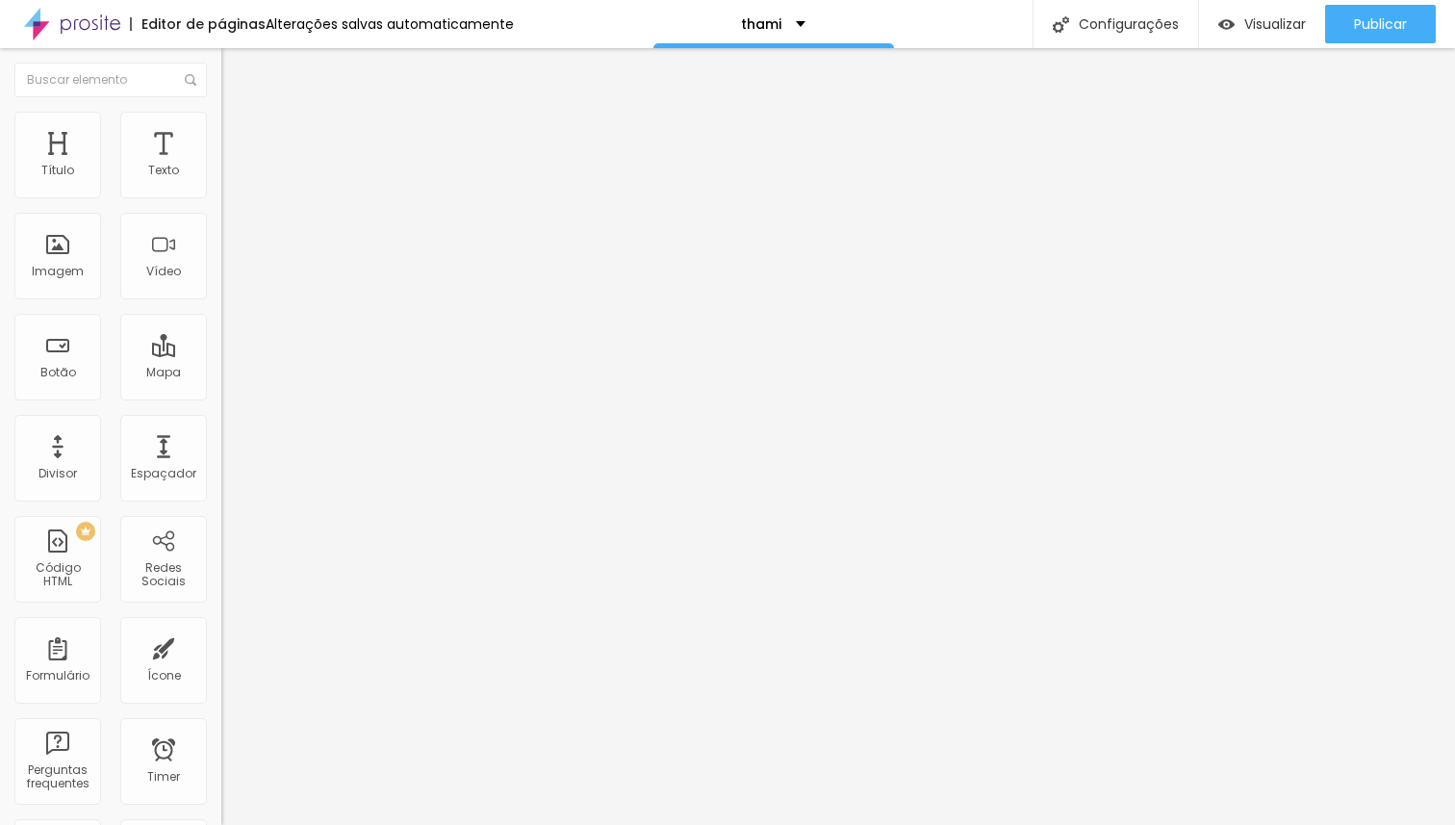
type input "49"
type input "51"
type input "53"
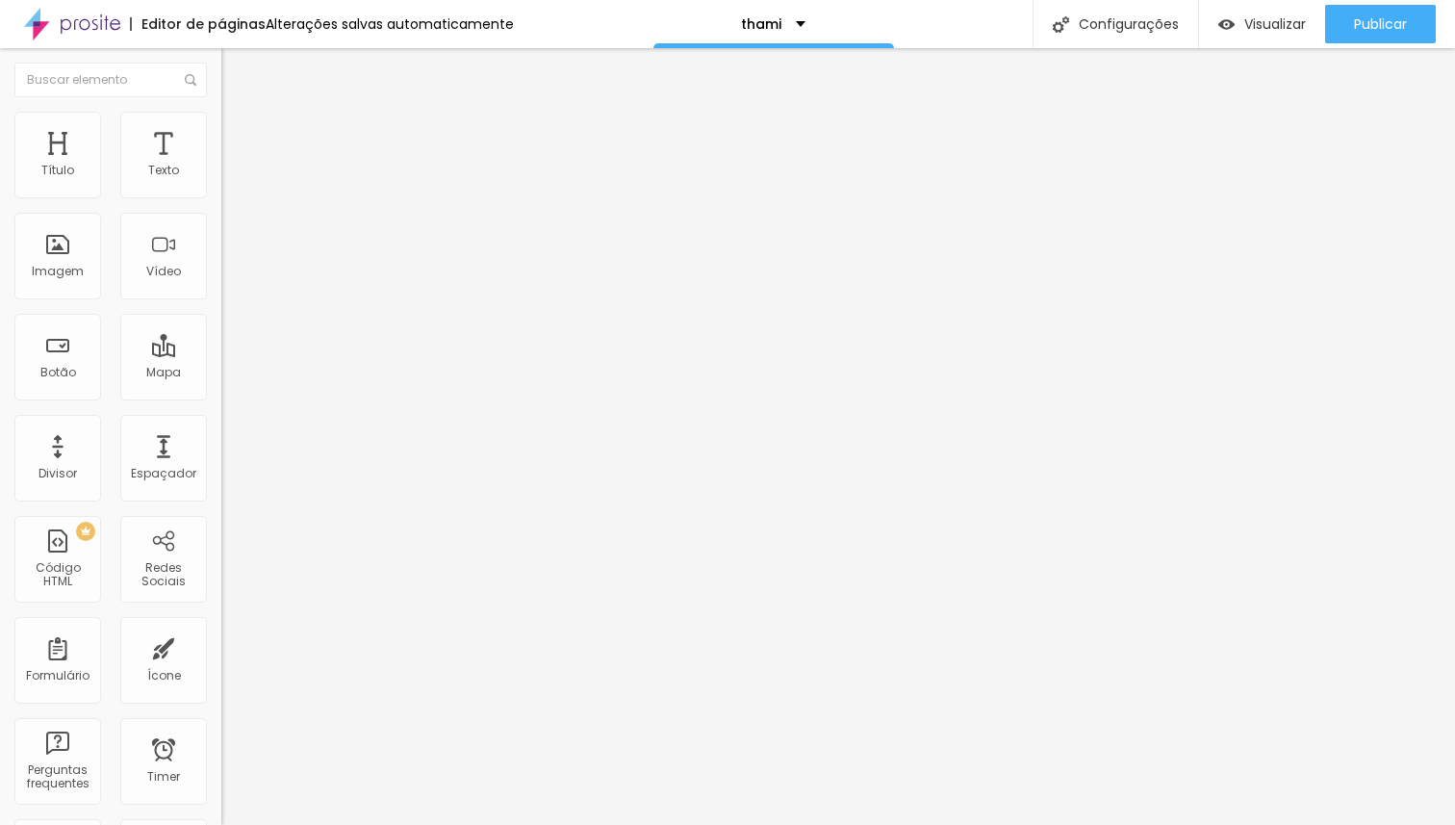
type input "53"
type input "56"
type input "59"
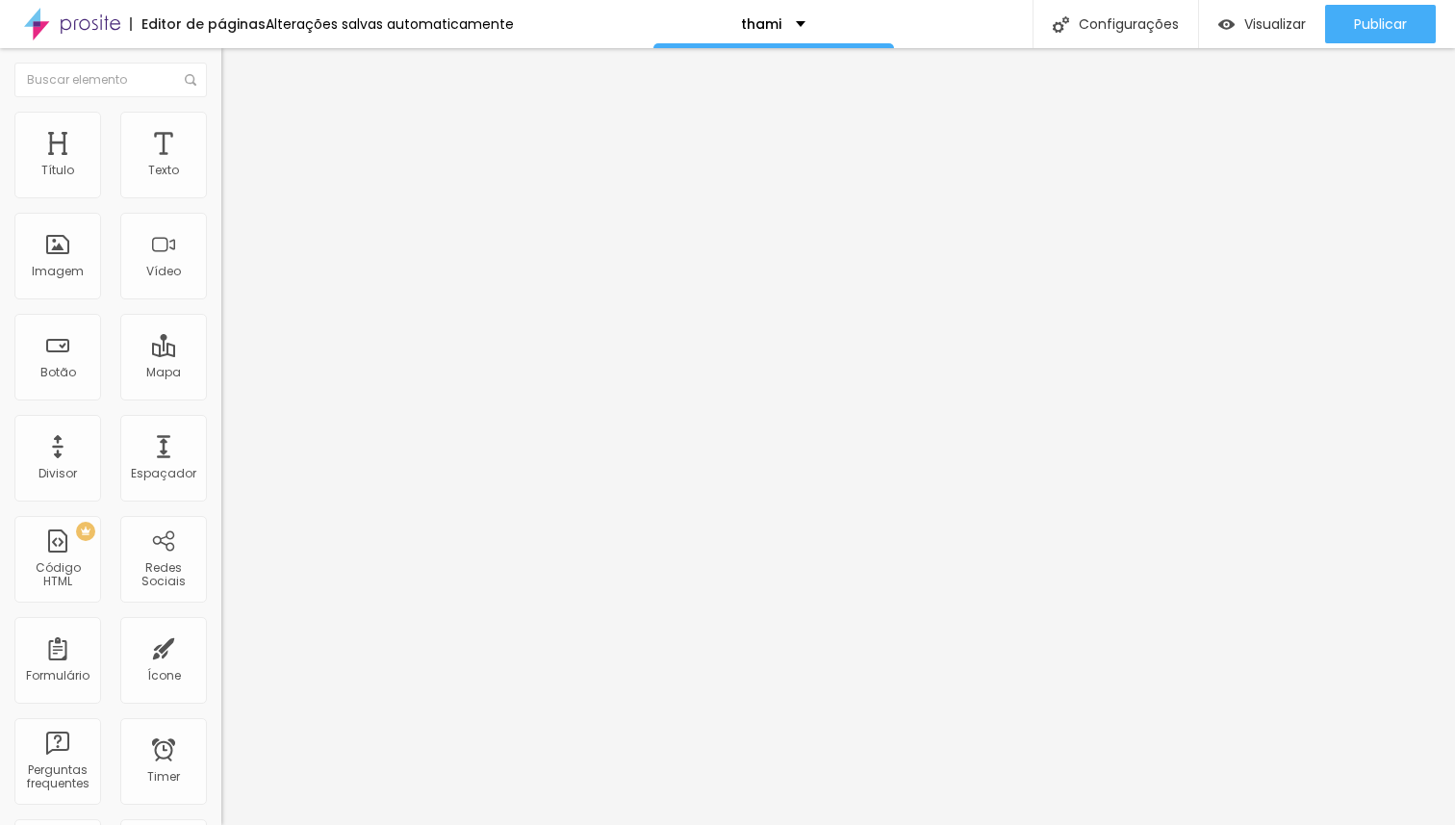
type input "62"
type input "65"
type input "69"
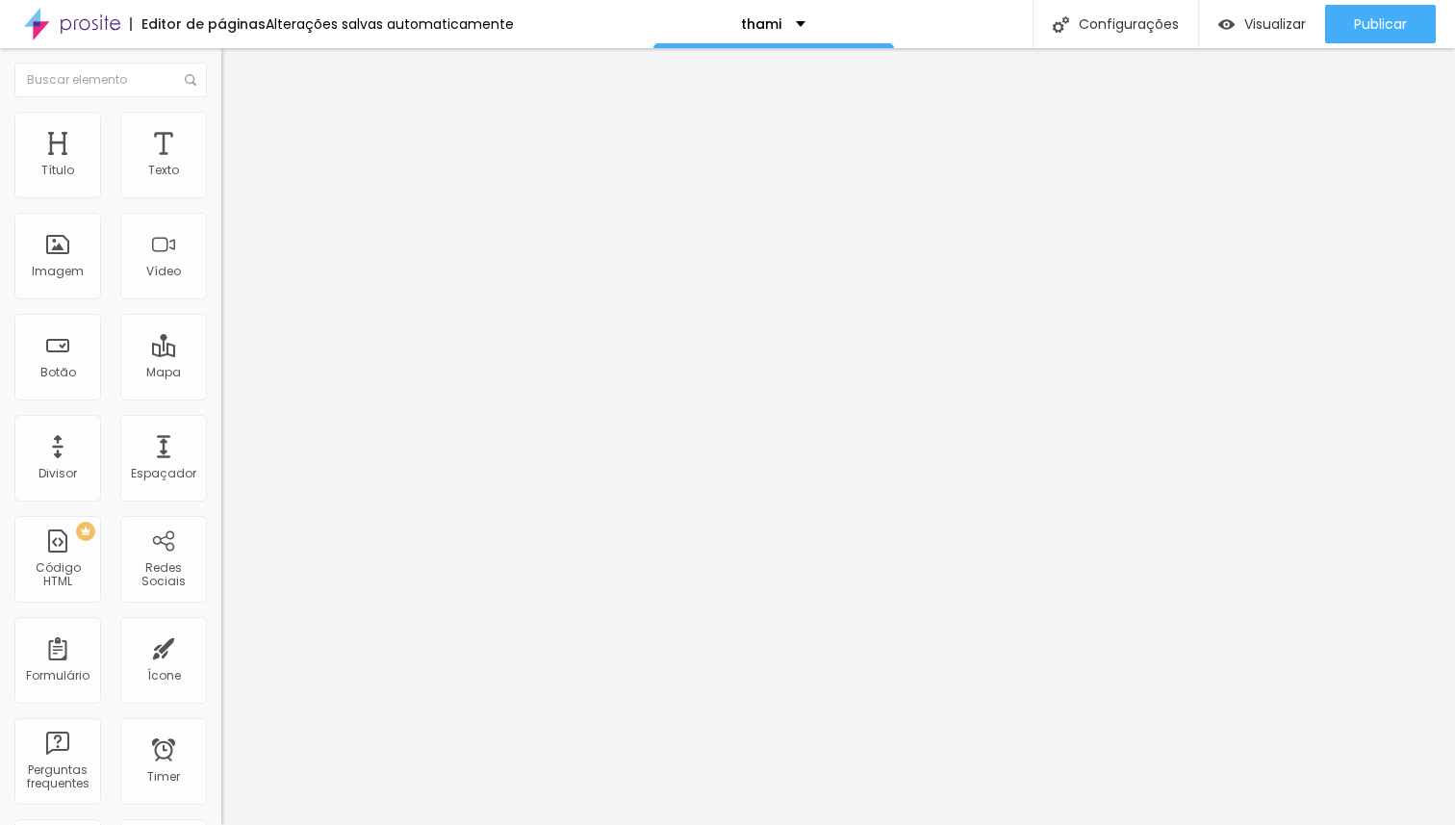
type input "69"
type input "73"
type input "78"
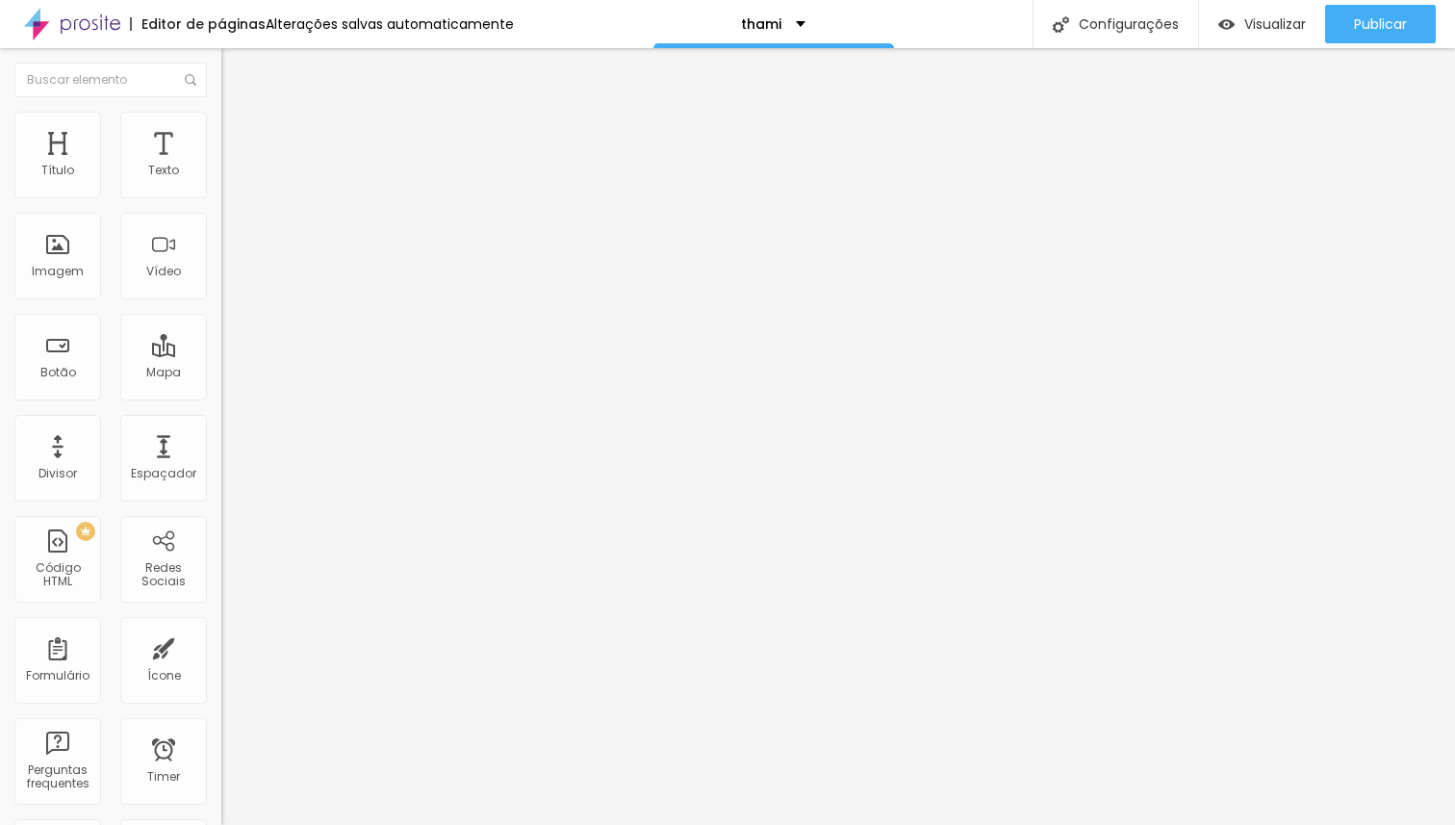
type input "82"
type input "87"
type input "93"
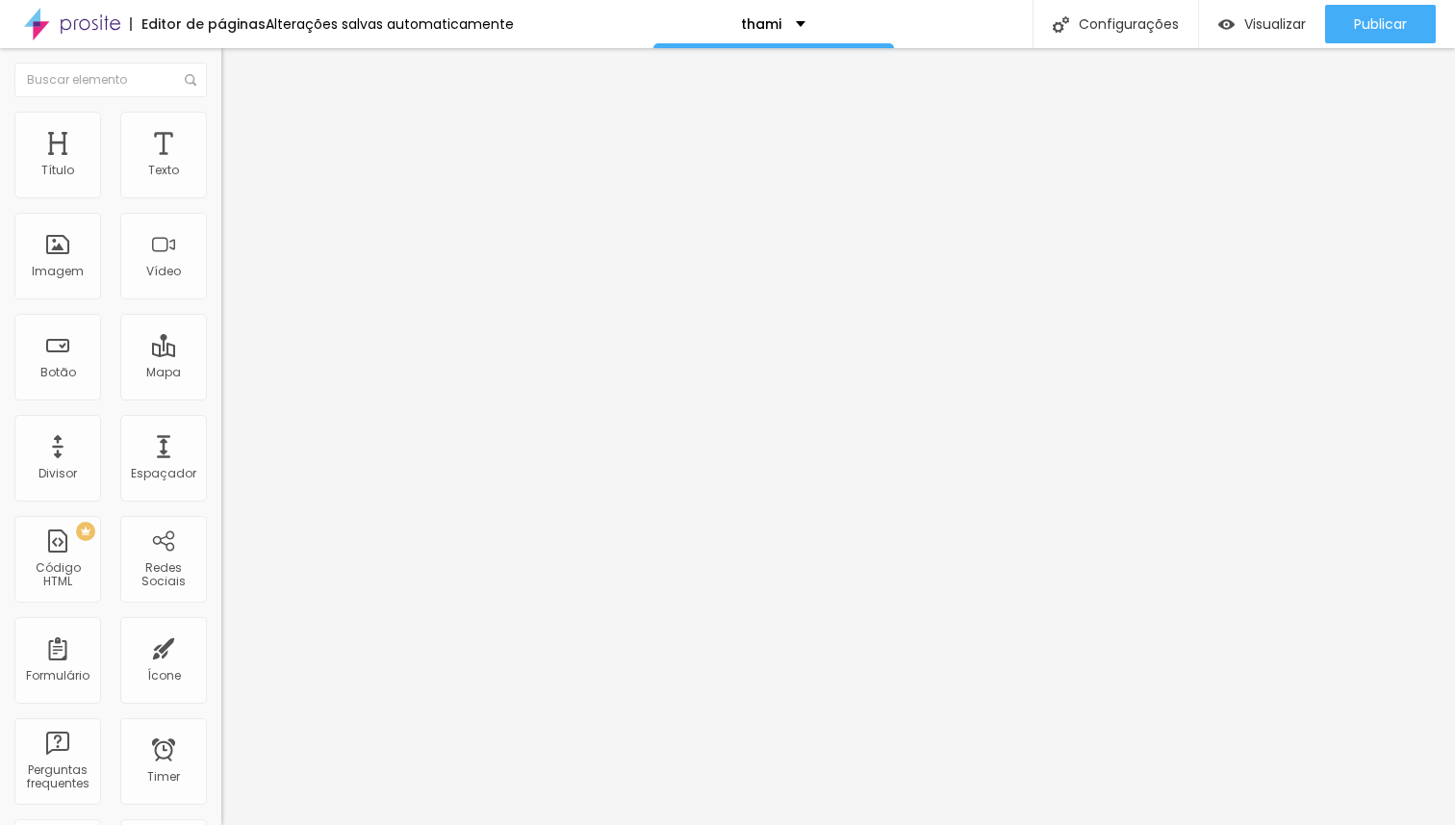
type input "93"
type input "99"
type input "100"
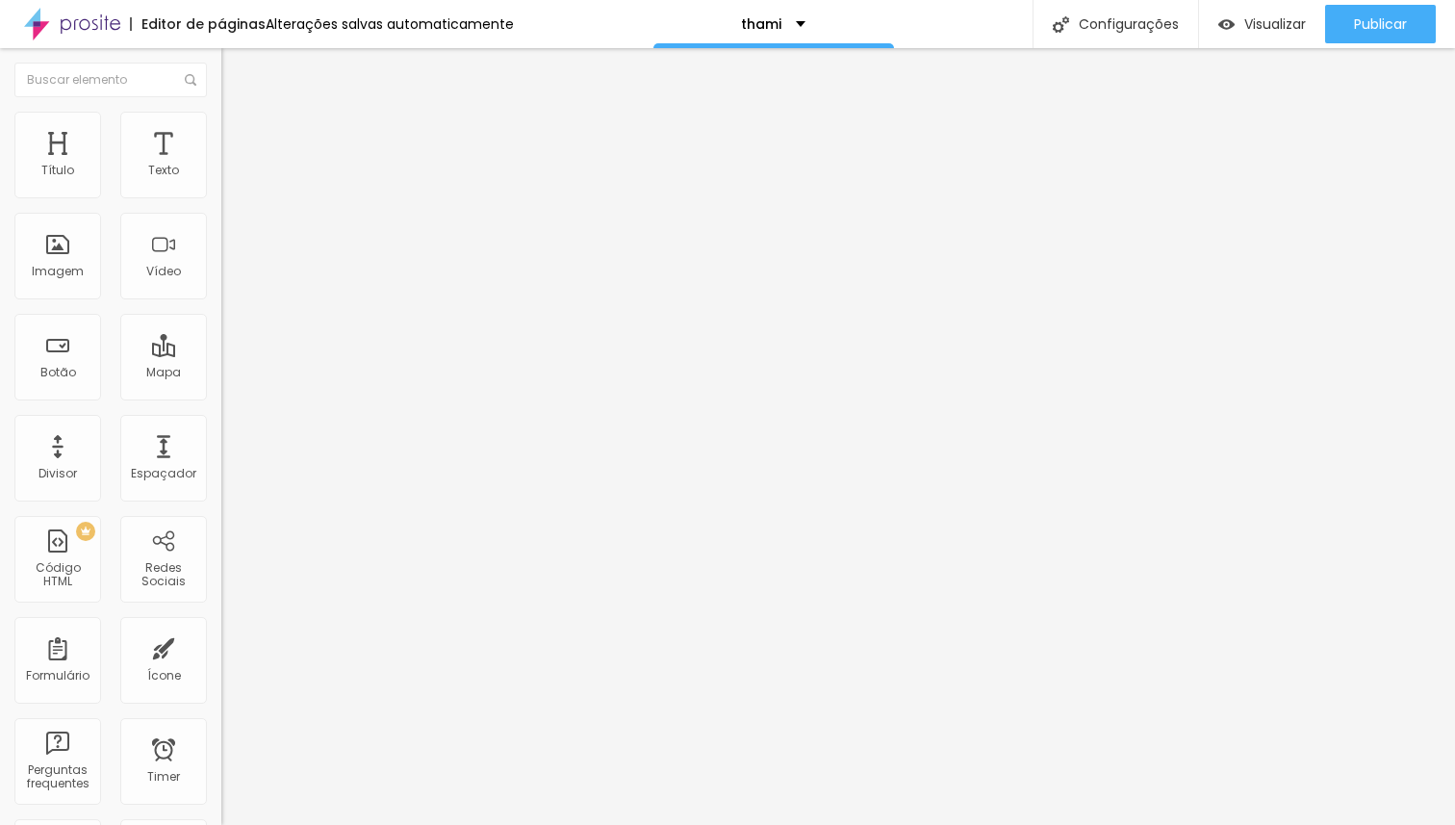
drag, startPoint x: 58, startPoint y: 188, endPoint x: 251, endPoint y: 283, distance: 215.6
type input "100"
click at [251, 373] on input "range" at bounding box center [283, 380] width 124 height 15
type input "6"
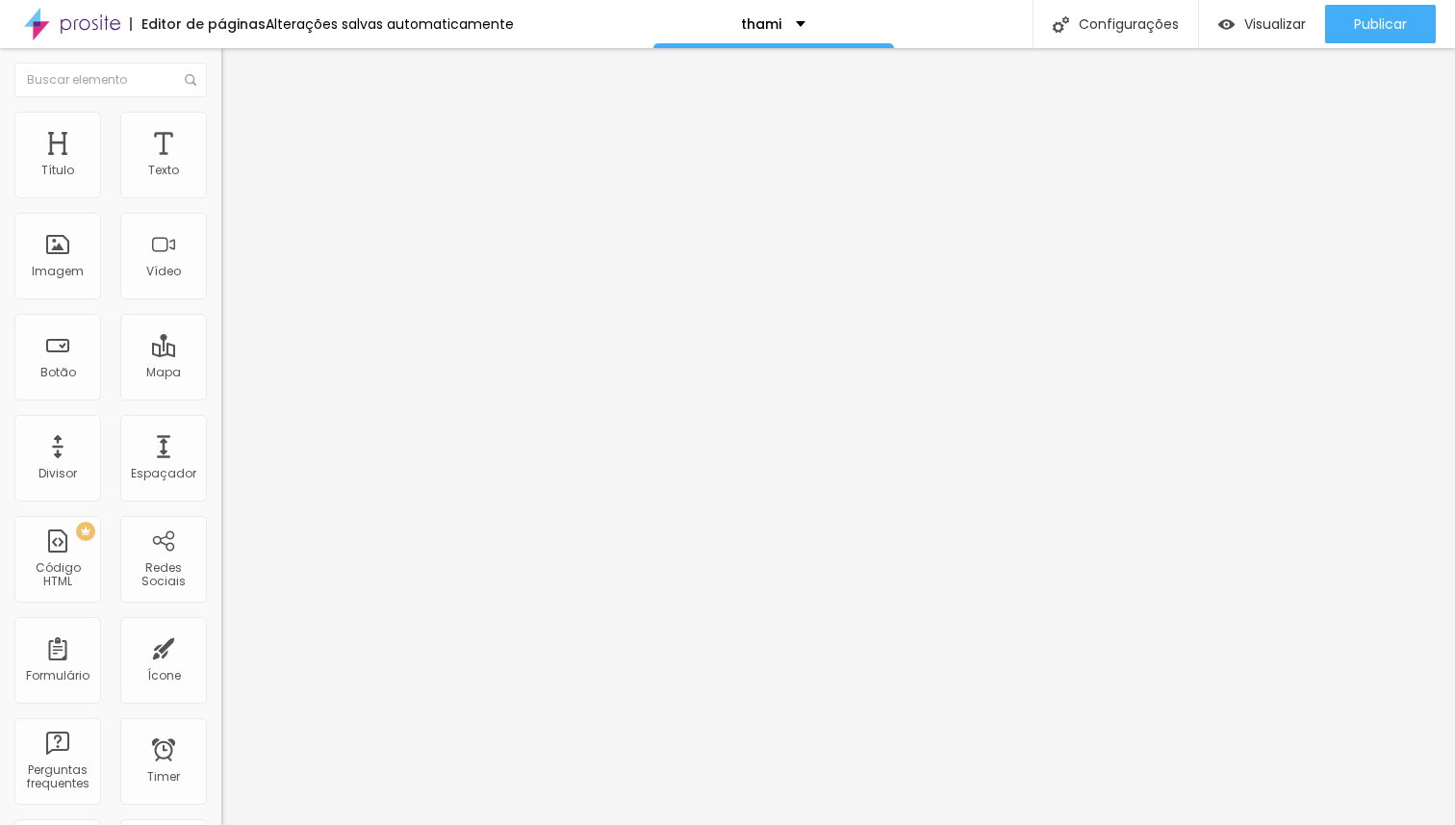
type input "7"
type input "11"
type input "13"
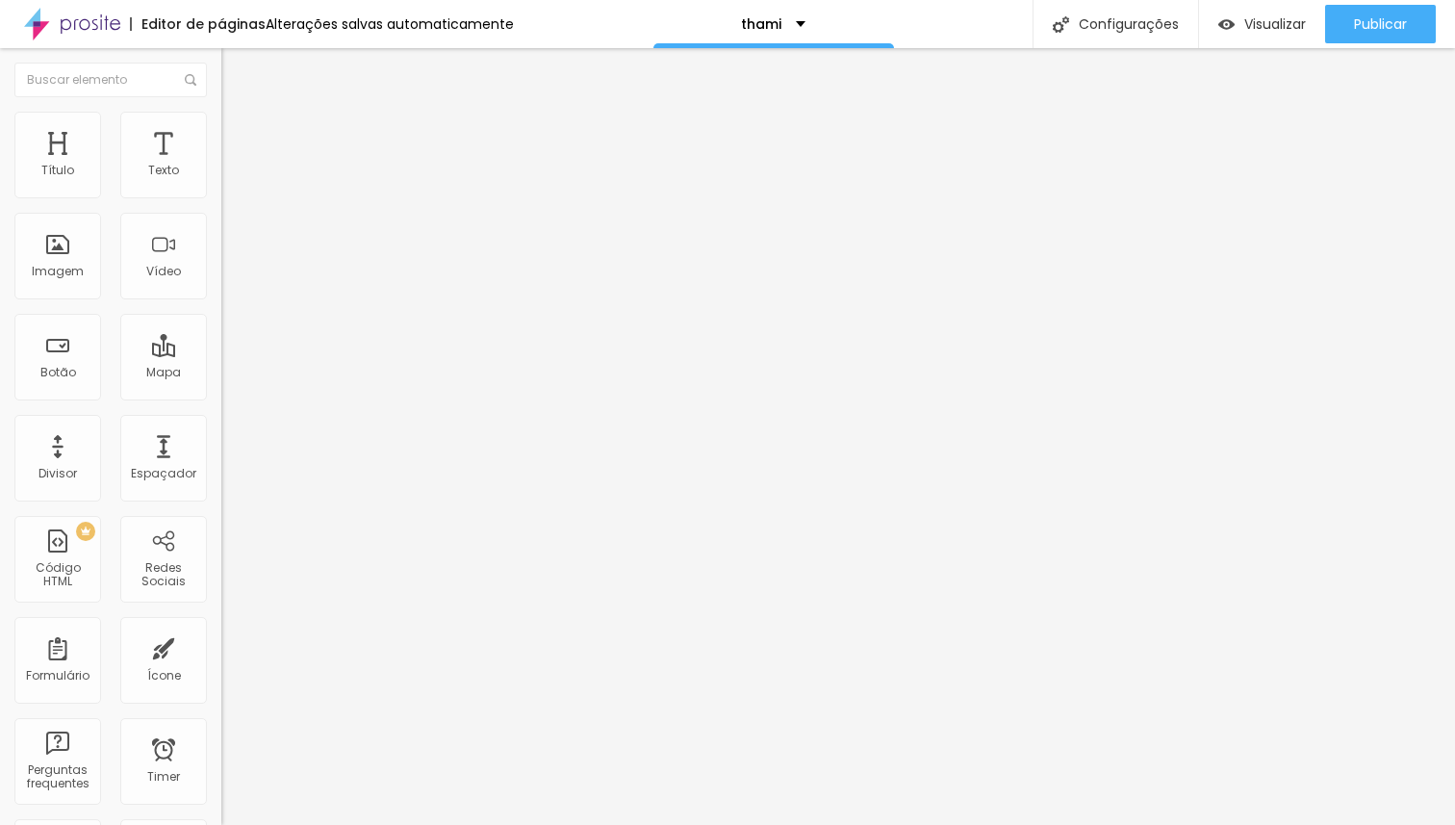
type input "13"
type input "15"
type input "17"
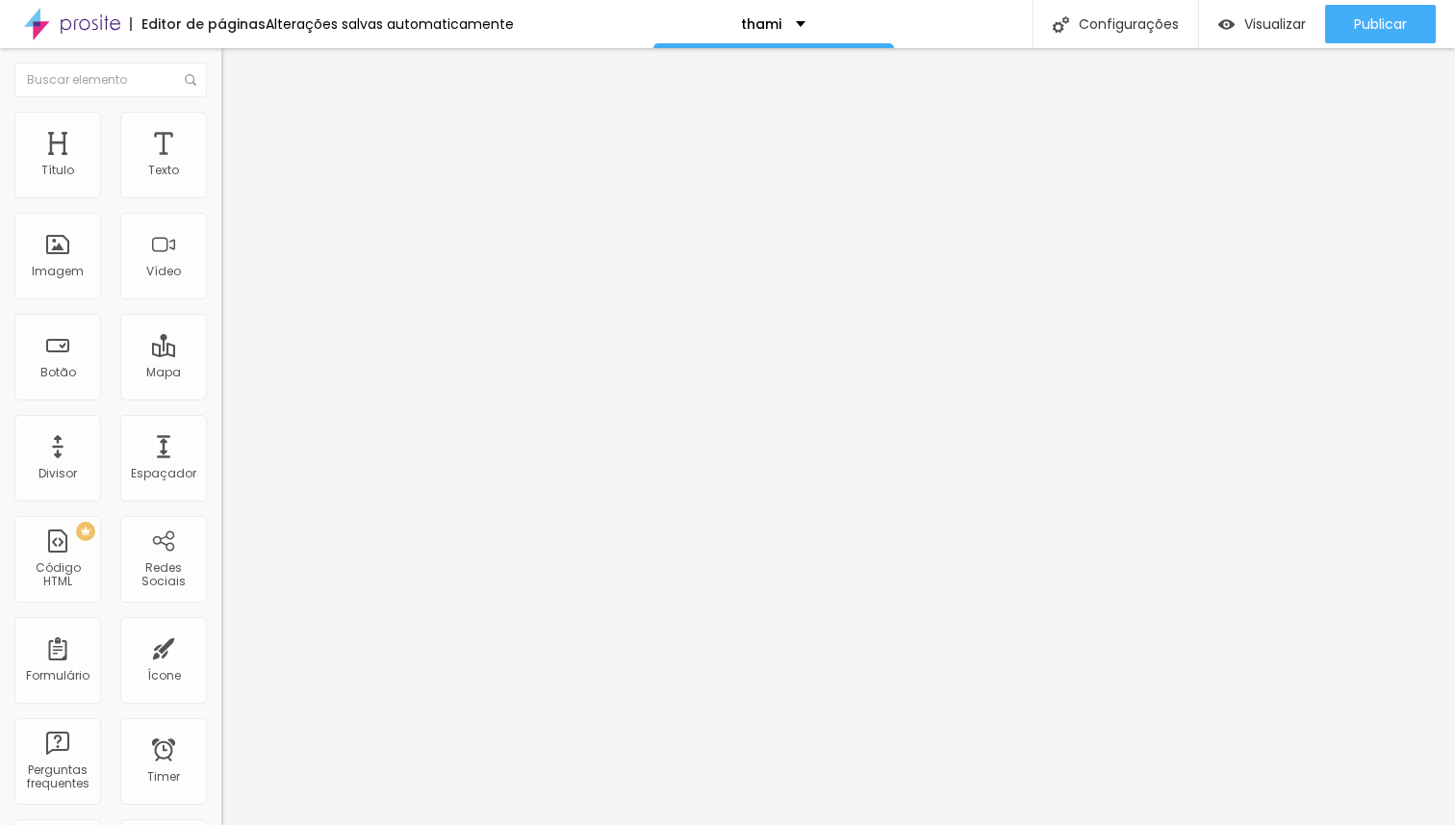
type input "20"
type input "22"
type input "24"
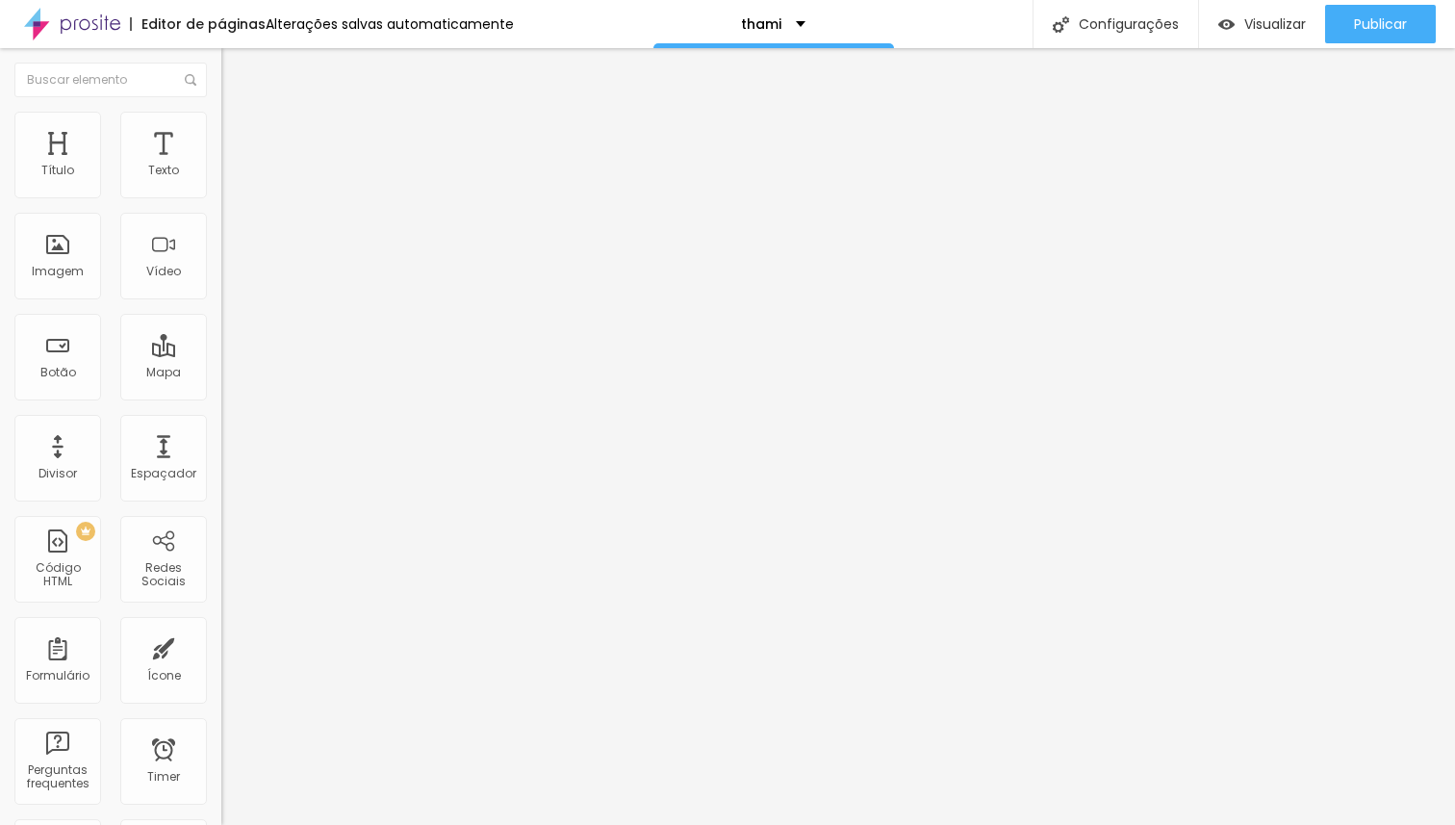
type input "24"
type input "26"
type input "28"
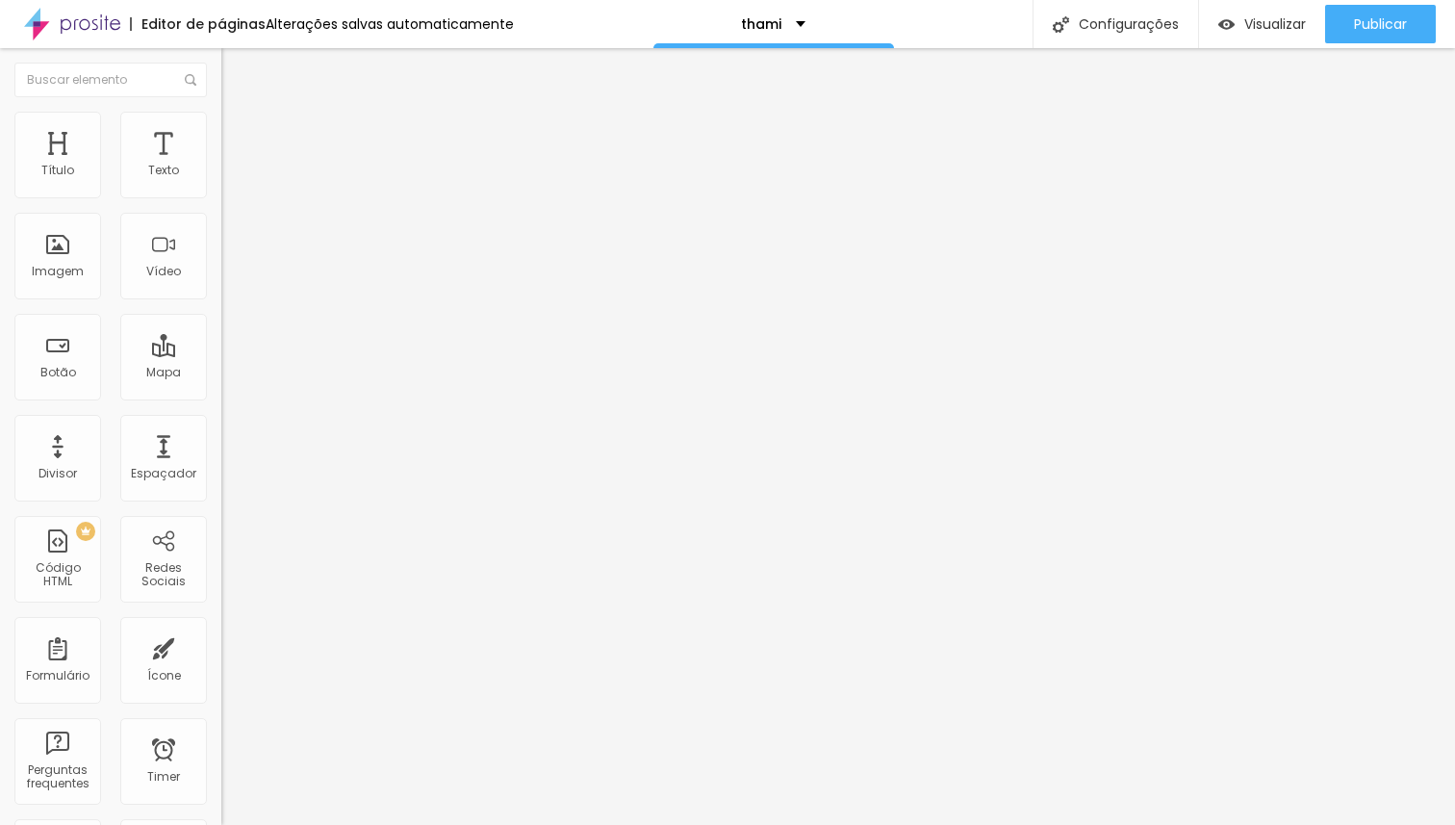
type input "30"
type input "32"
type input "34"
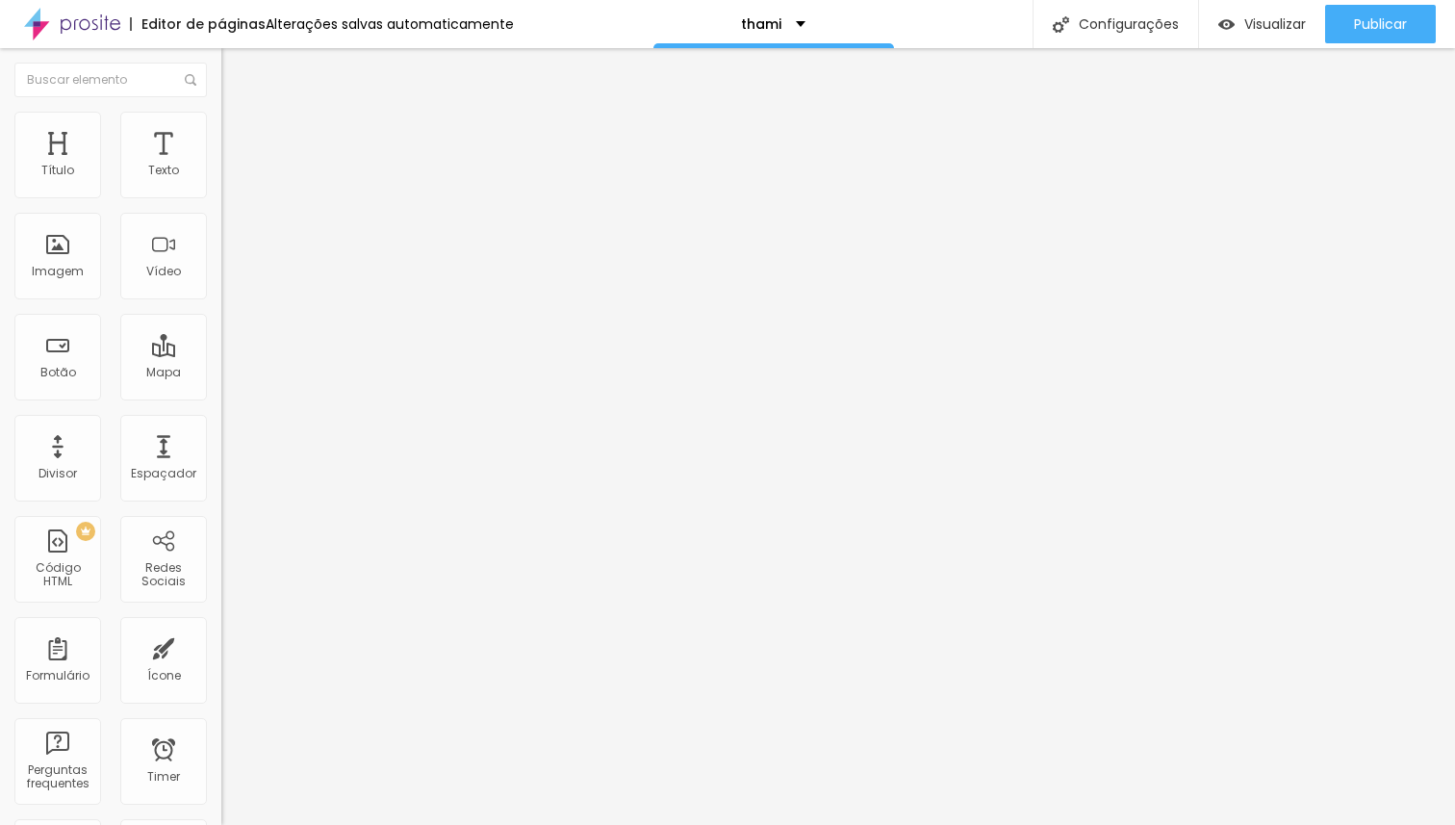
type input "34"
type input "36"
type input "37"
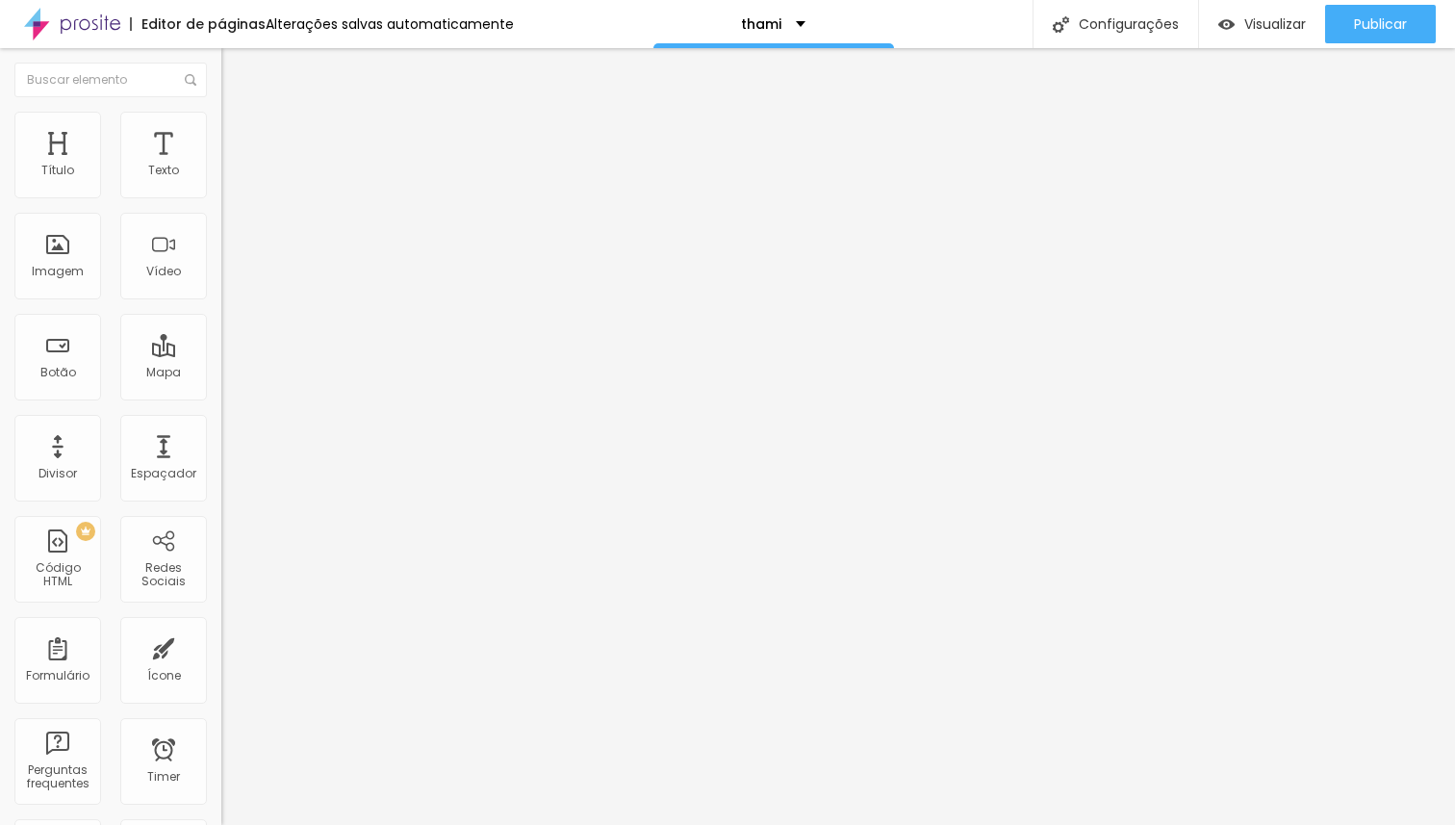
type input "39"
type input "40"
type input "41"
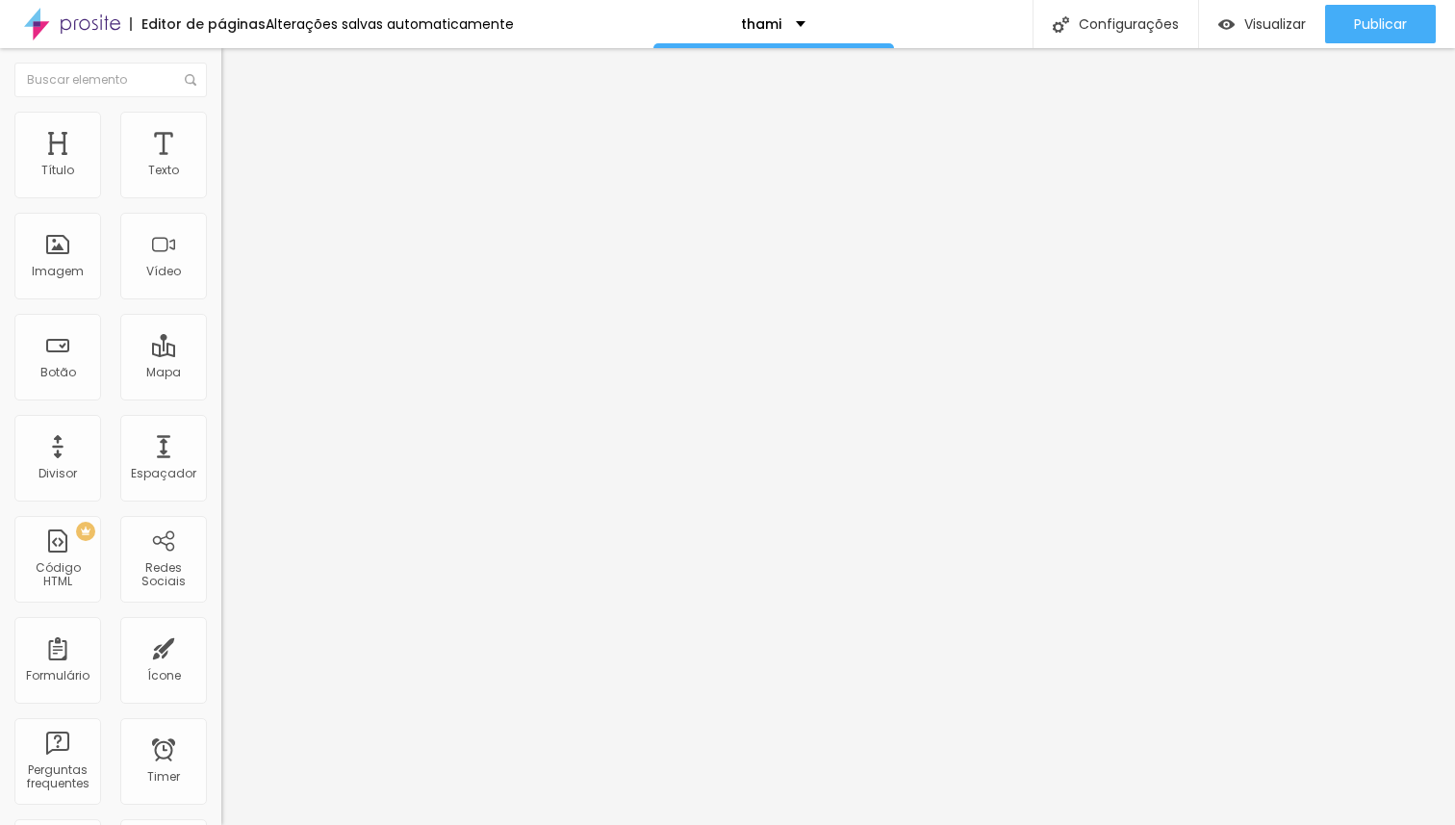
type input "41"
type input "42"
type input "43"
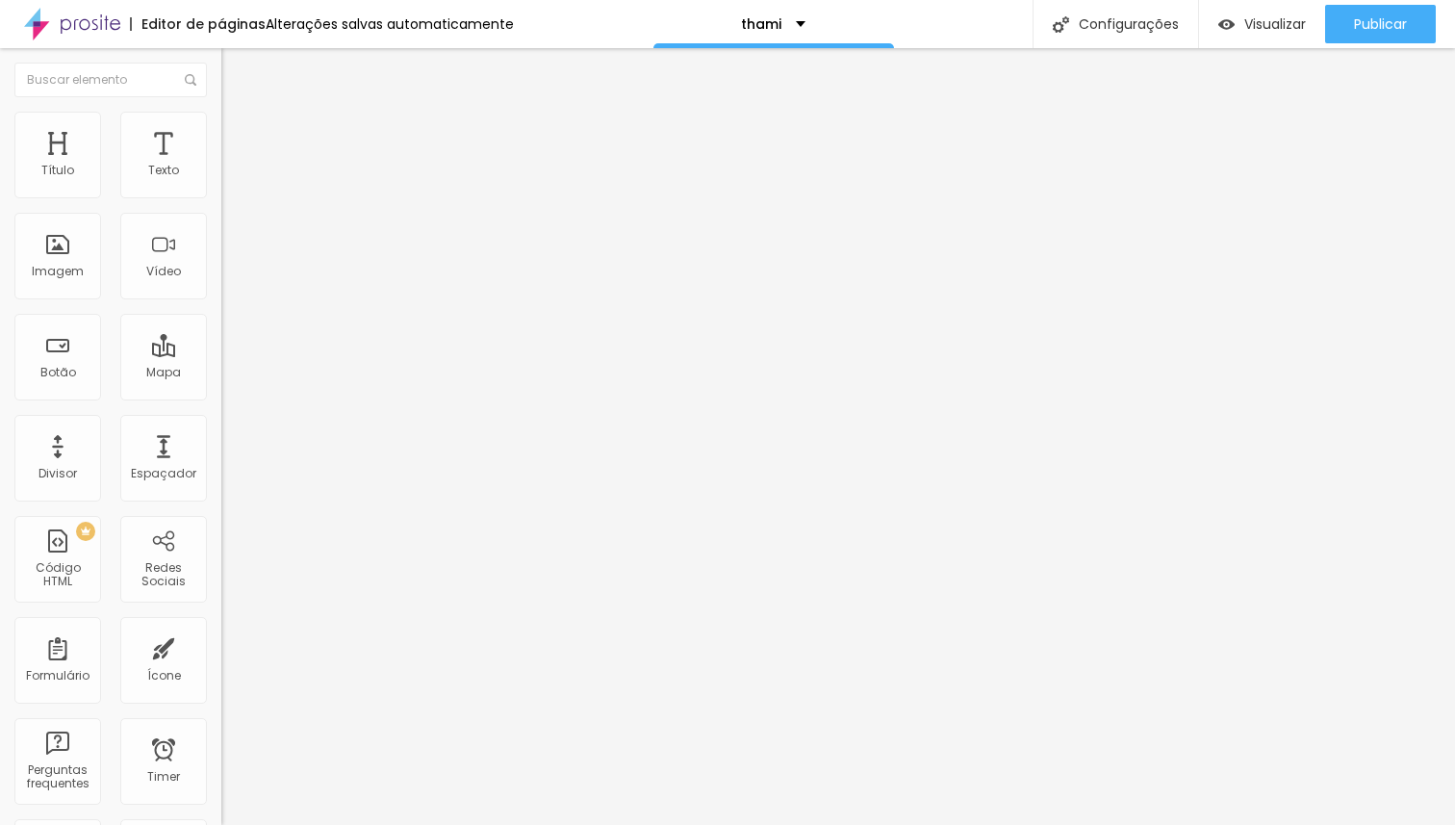
type input "44"
type input "45"
type input "46"
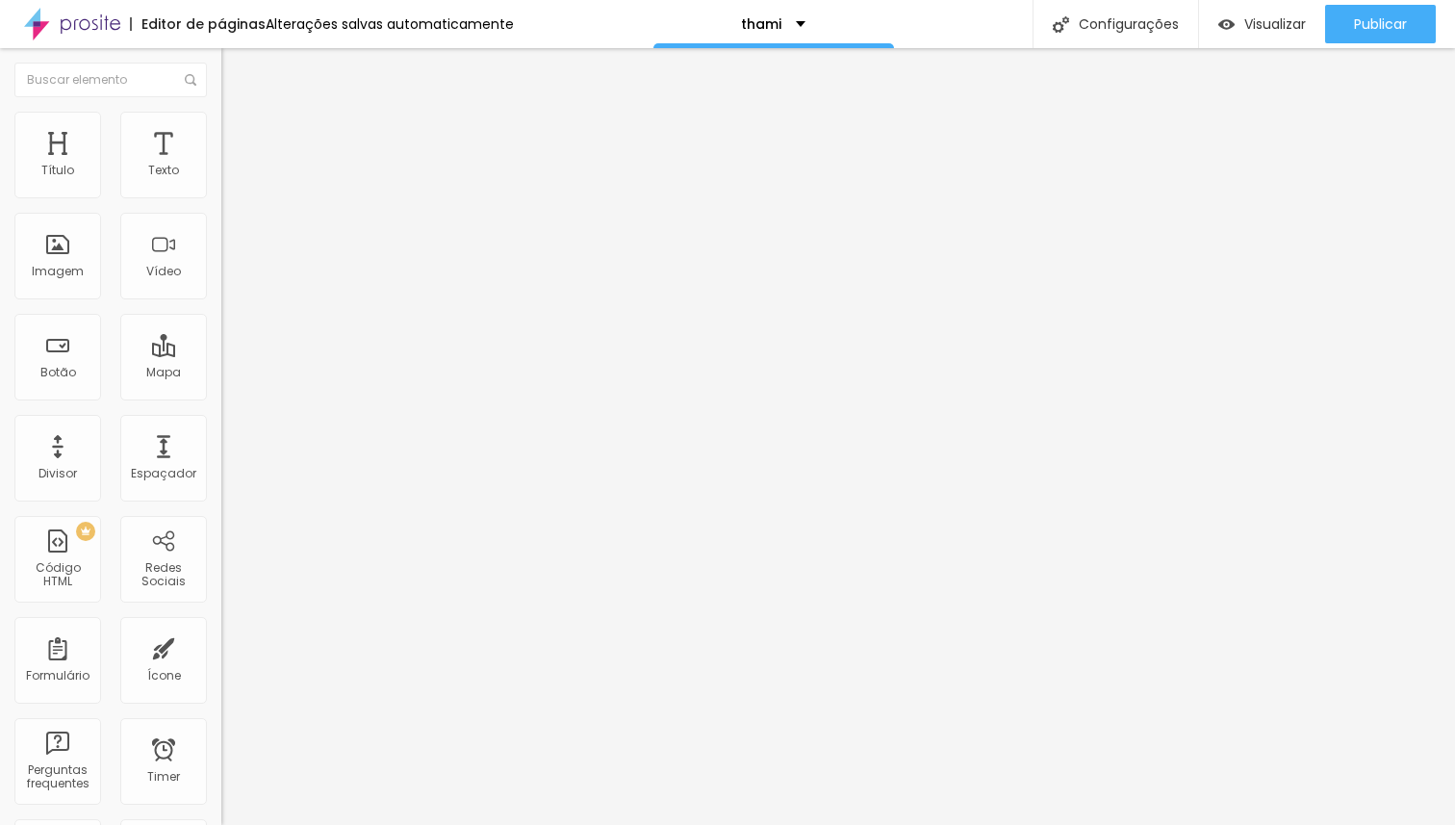
type input "46"
type input "47"
type input "48"
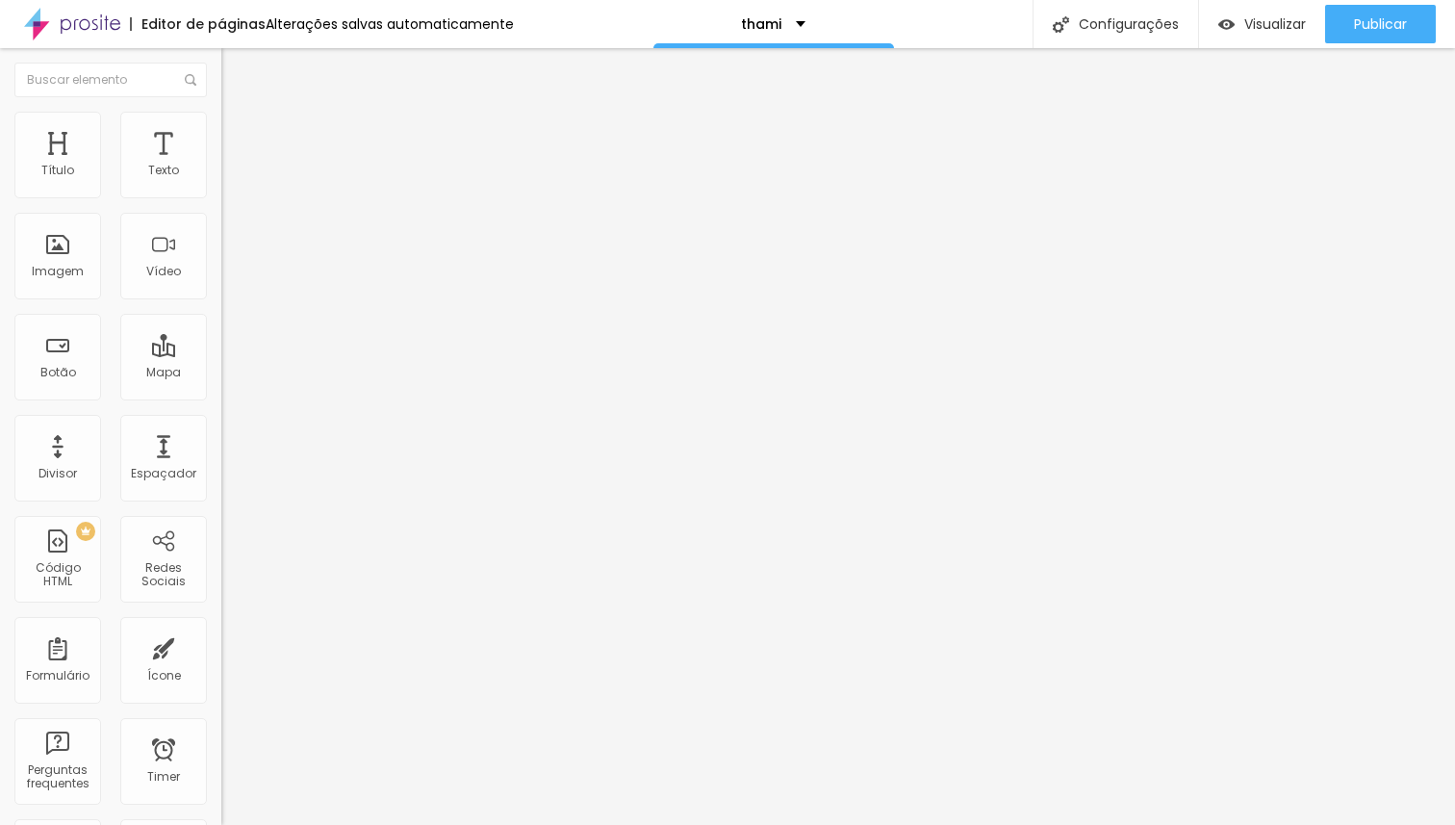
type input "49"
type input "50"
type input "51"
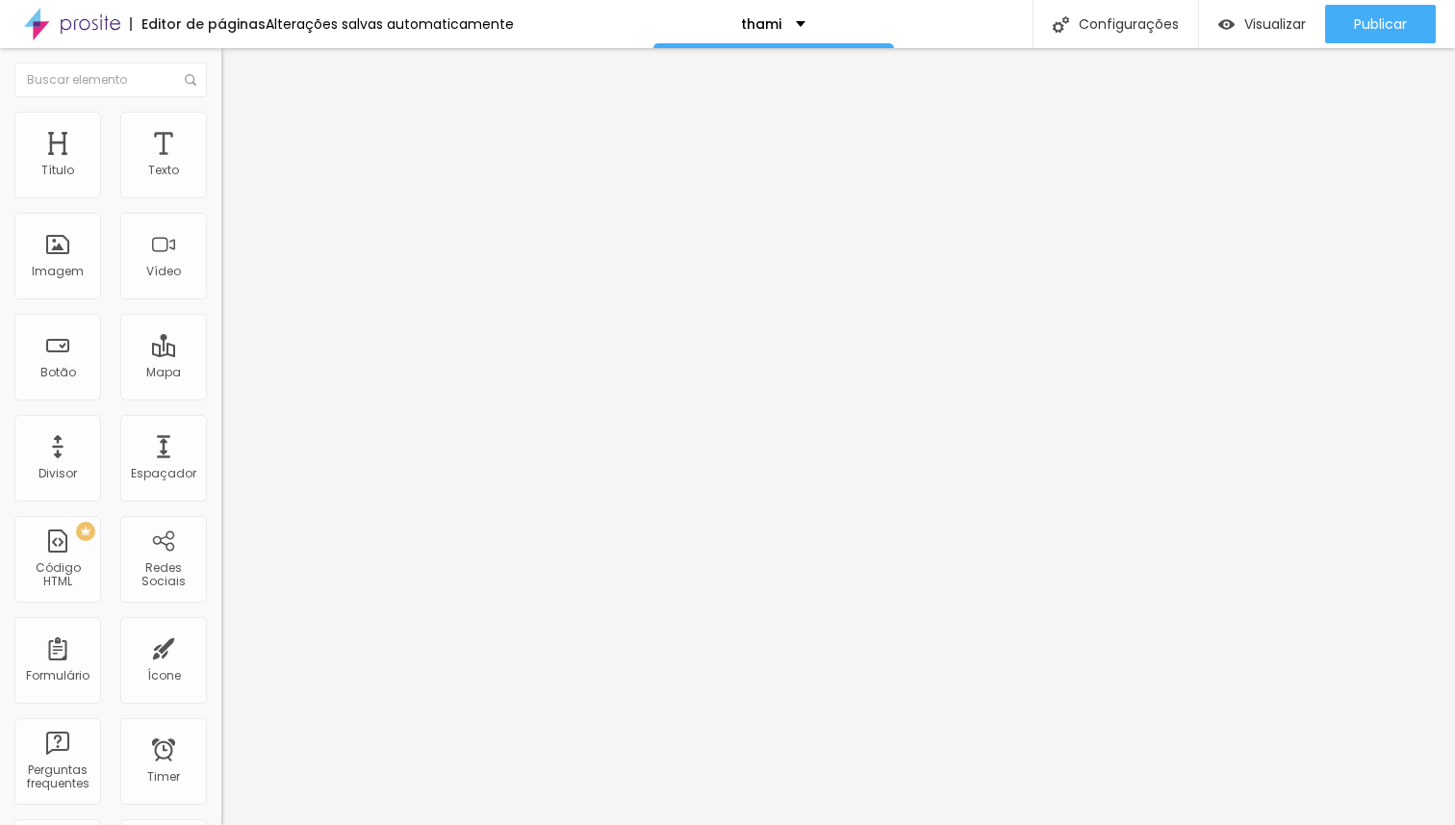
type input "51"
type input "52"
type input "53"
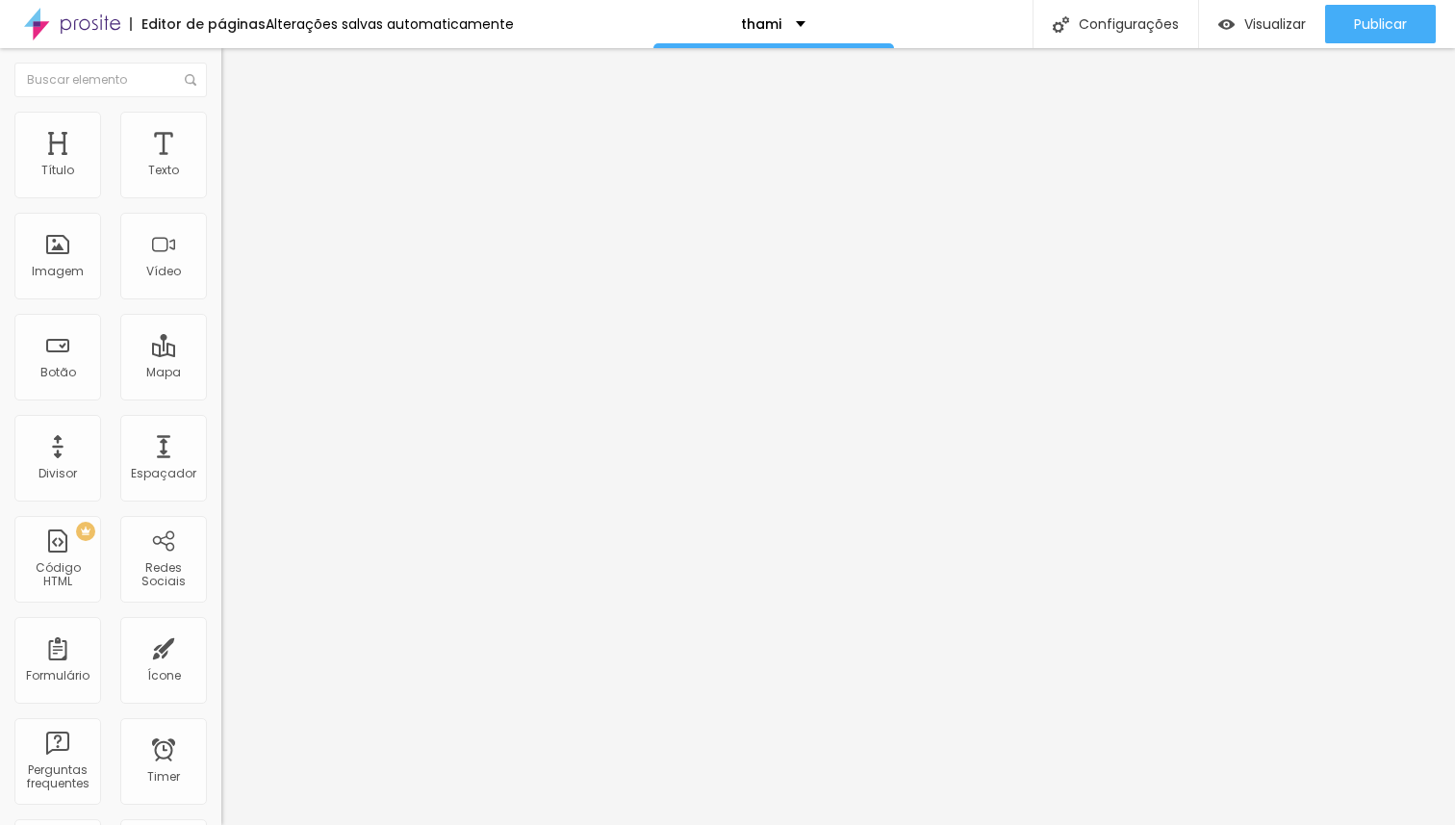
type input "54"
type input "55"
type input "56"
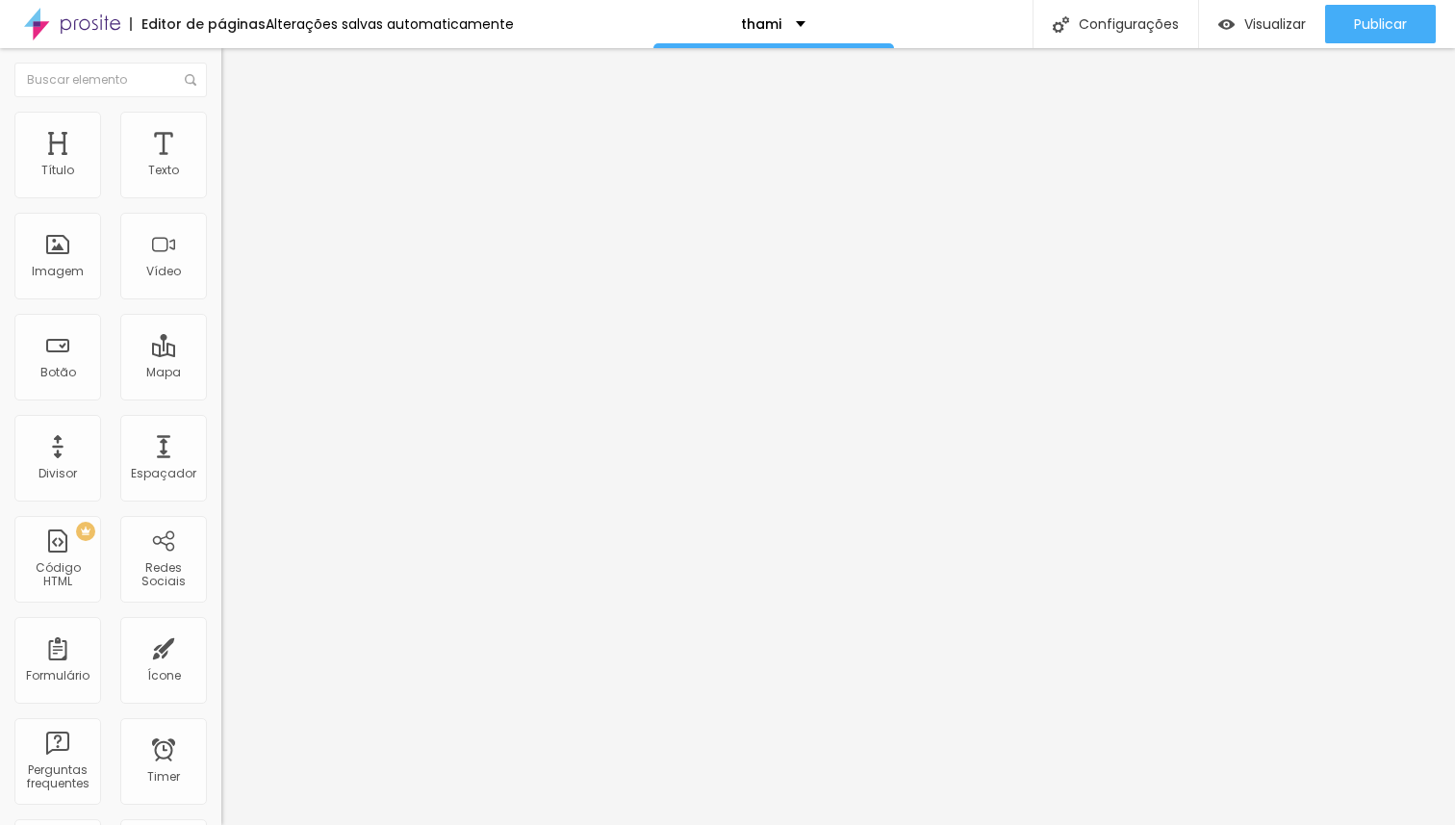
type input "56"
type input "57"
type input "58"
drag, startPoint x: 51, startPoint y: 228, endPoint x: 231, endPoint y: 267, distance: 184.0
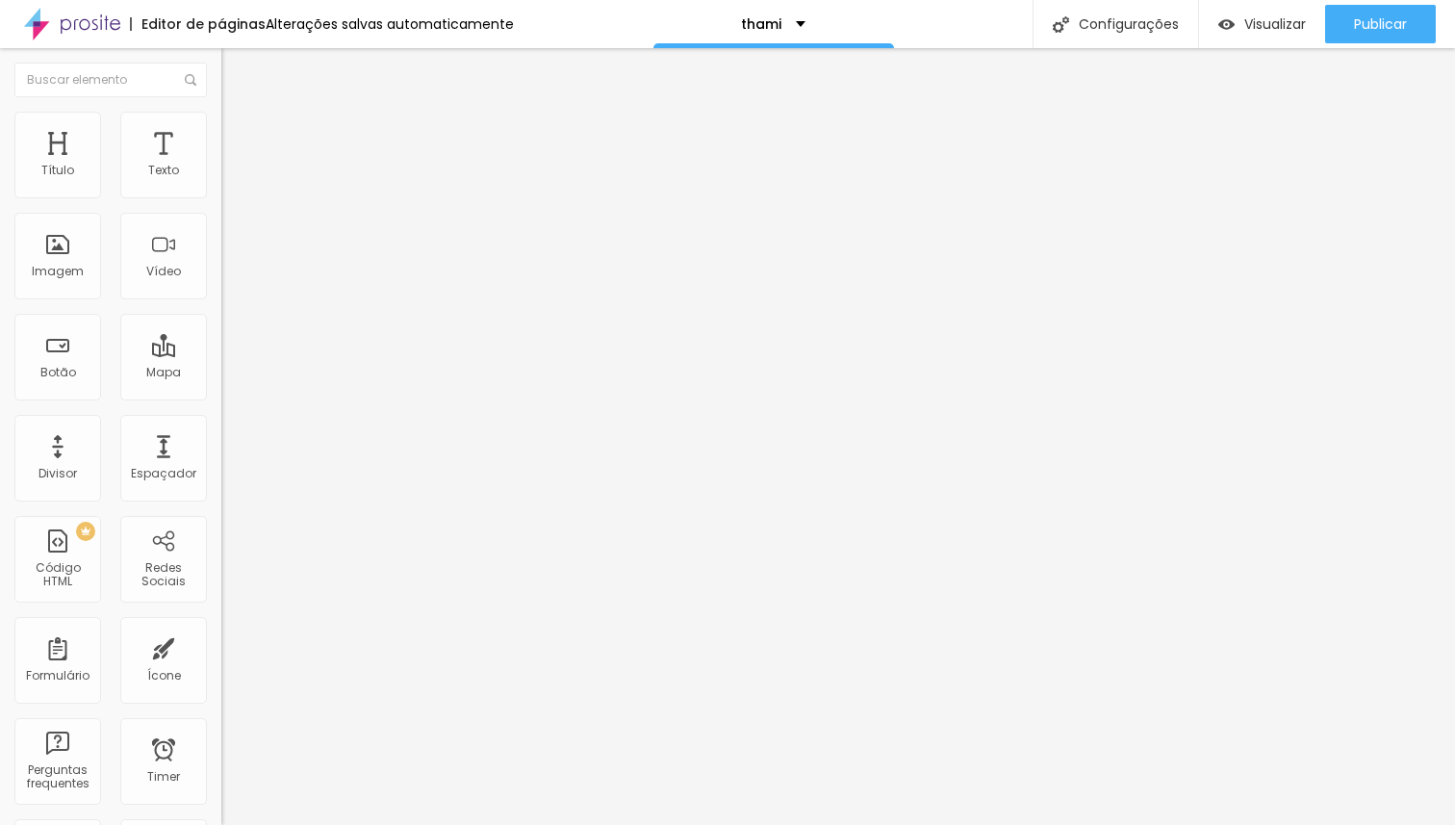
click at [231, 646] on input "range" at bounding box center [283, 653] width 124 height 15
click at [221, 101] on li "Conteúdo" at bounding box center [331, 101] width 221 height 19
click at [221, 164] on div "Trocar imagem" at bounding box center [331, 156] width 221 height 13
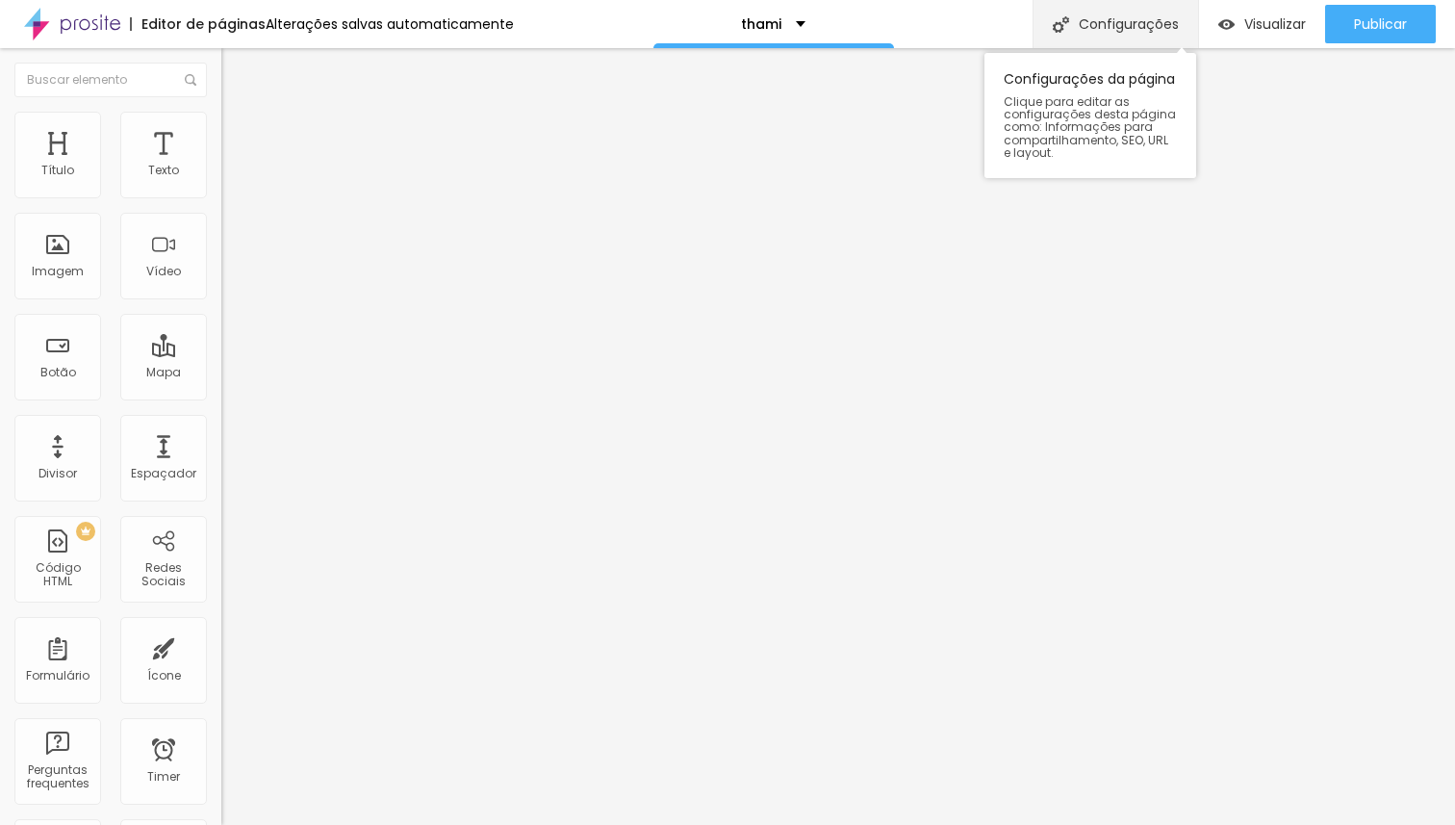
click at [1092, 12] on div "Configurações" at bounding box center [1116, 24] width 166 height 48
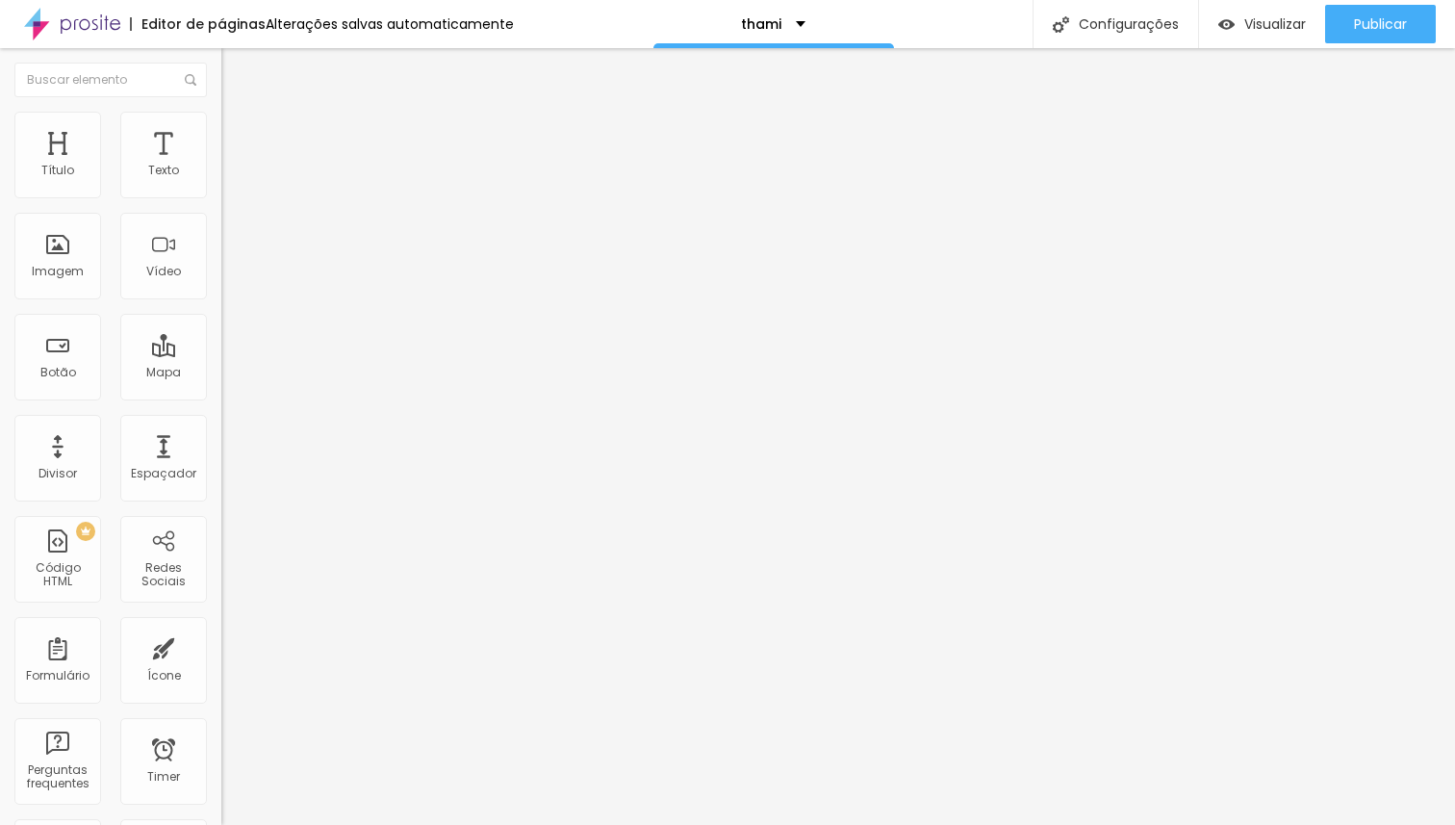
click at [221, 301] on span "4:3 Padrão" at bounding box center [253, 293] width 64 height 16
click at [221, 341] on div "Quadrado 1:1" at bounding box center [331, 335] width 221 height 12
click at [178, 166] on div "Texto" at bounding box center [163, 170] width 31 height 13
drag, startPoint x: 73, startPoint y: 194, endPoint x: 89, endPoint y: 194, distance: 15.4
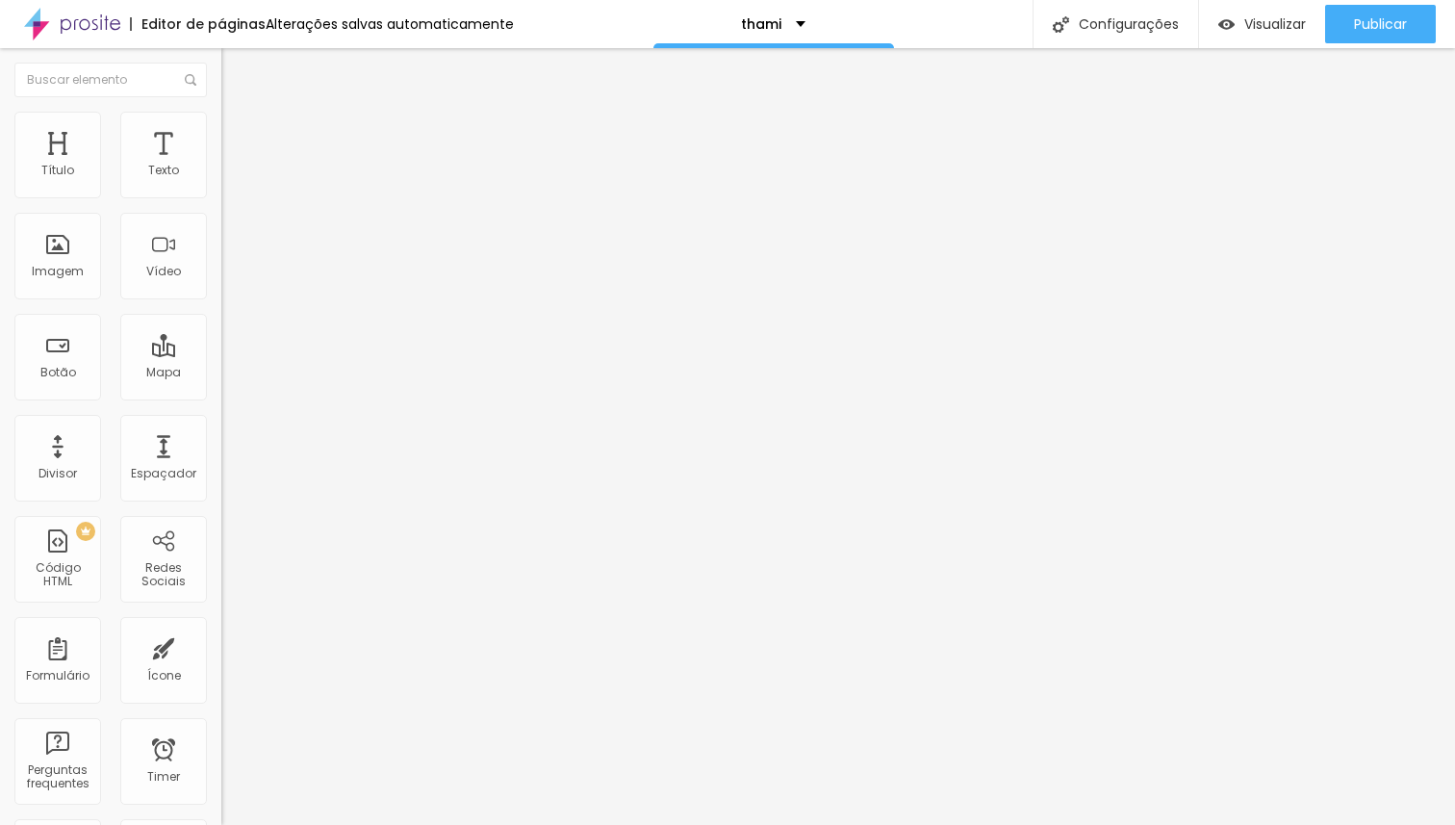
click at [221, 354] on input "range" at bounding box center [283, 361] width 124 height 15
drag, startPoint x: 143, startPoint y: 261, endPoint x: 133, endPoint y: 262, distance: 10.6
click at [221, 626] on input "range" at bounding box center [283, 633] width 124 height 15
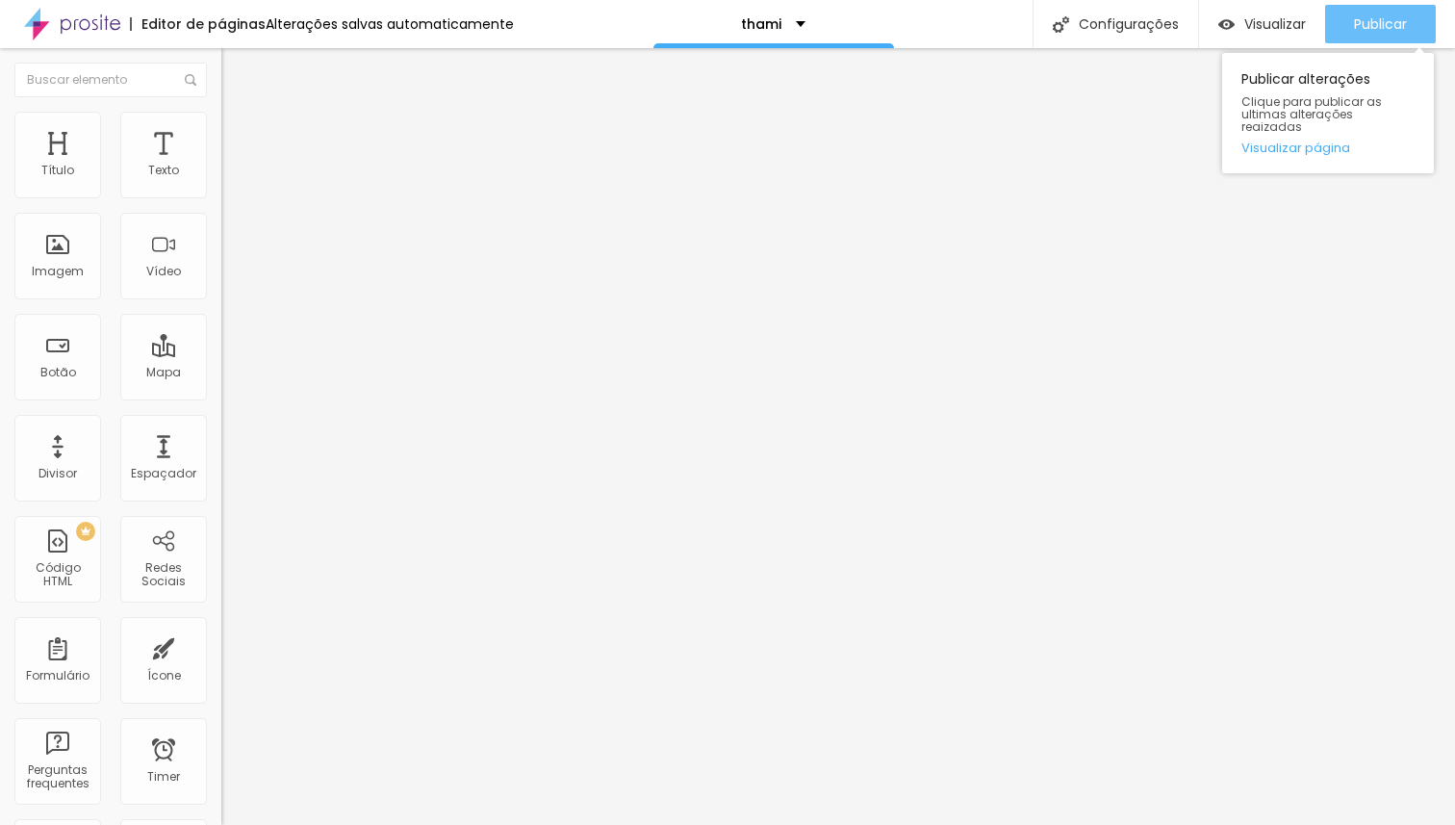
click at [1368, 19] on span "Publicar" at bounding box center [1380, 23] width 53 height 15
